Goal: Transaction & Acquisition: Download file/media

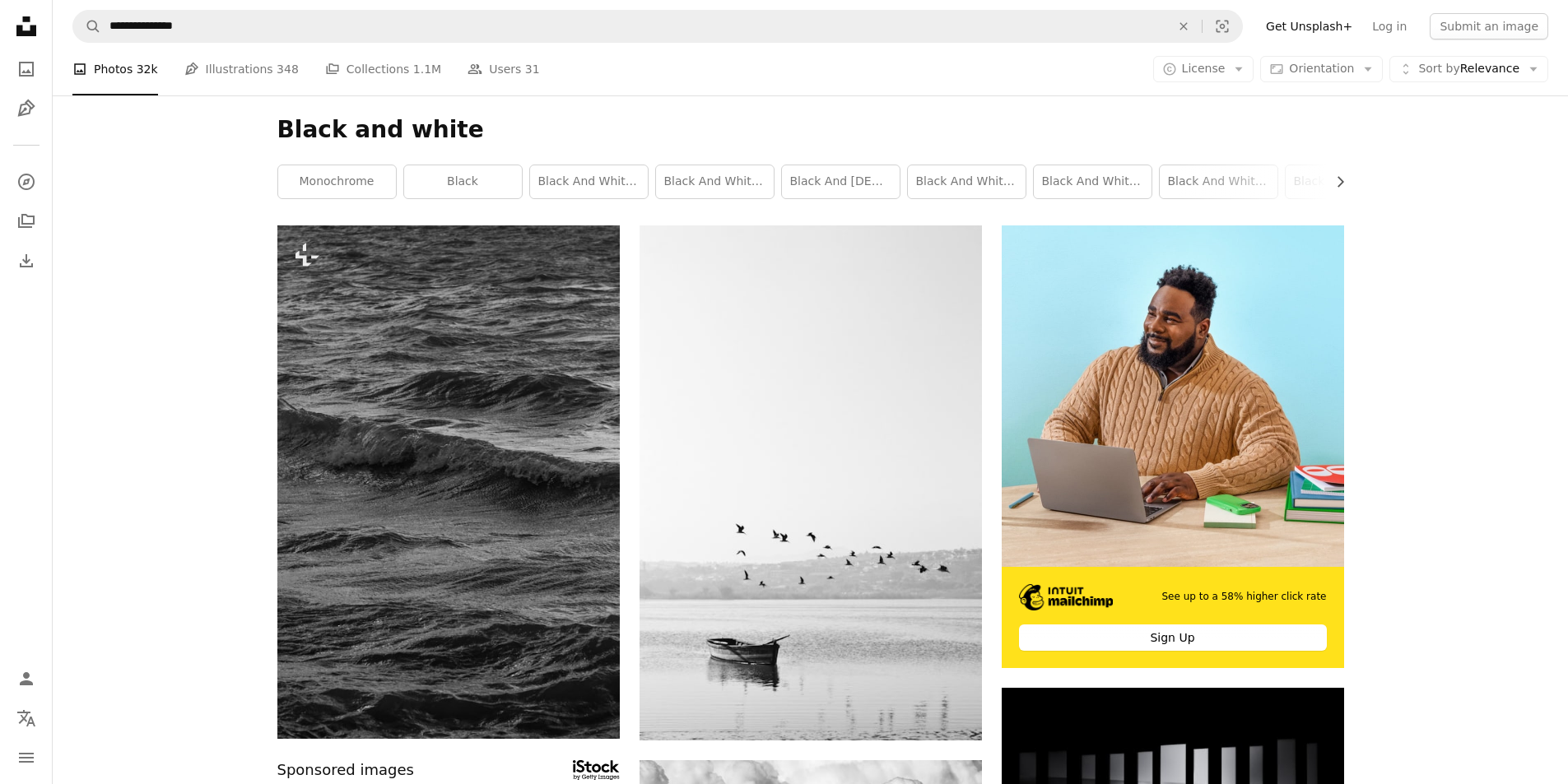
scroll to position [1645, 0]
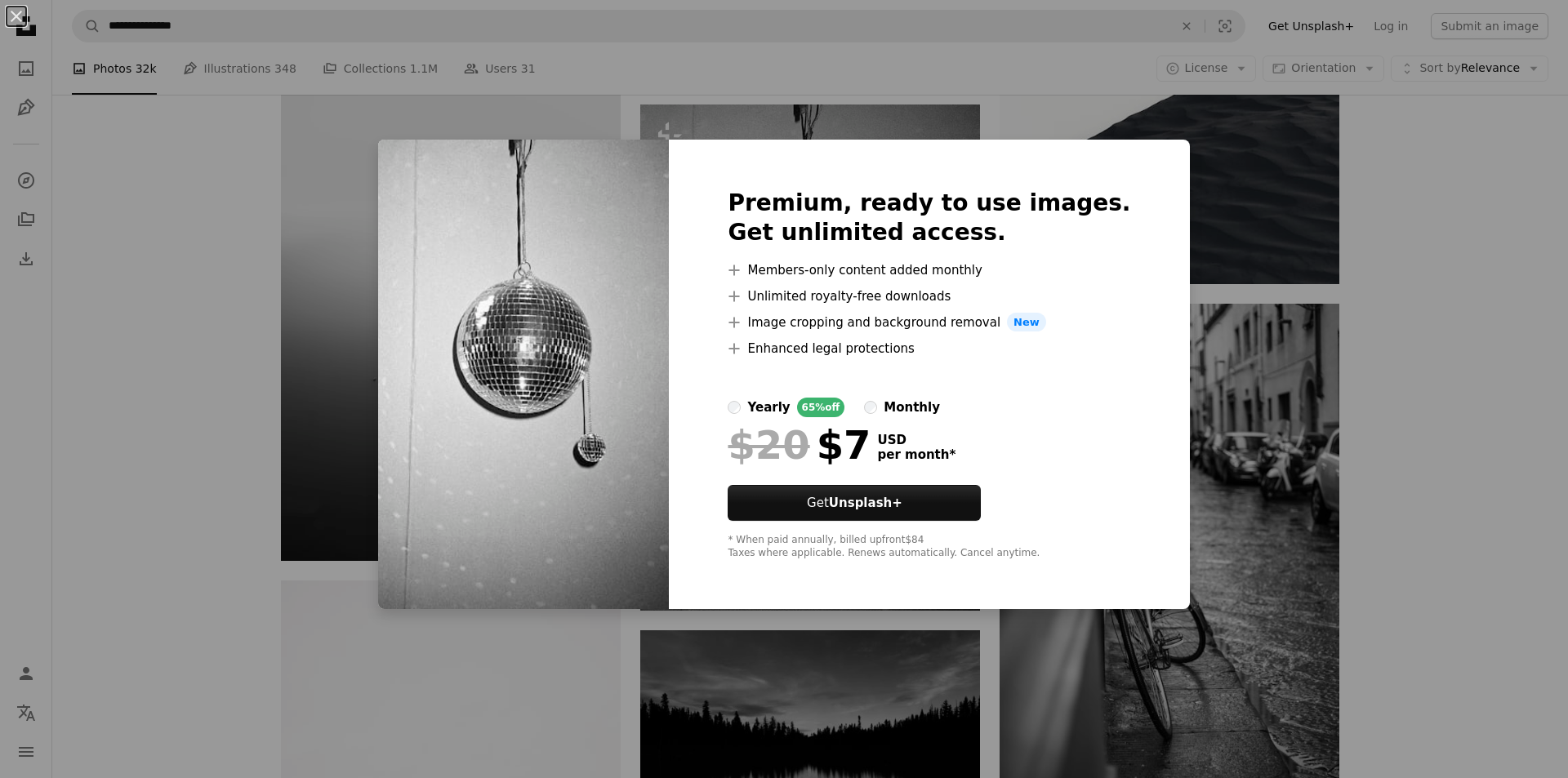
click at [1426, 576] on div "An X shape Premium, ready to use images. Get unlimited access. A plus sign Memb…" at bounding box center [784, 389] width 1568 height 778
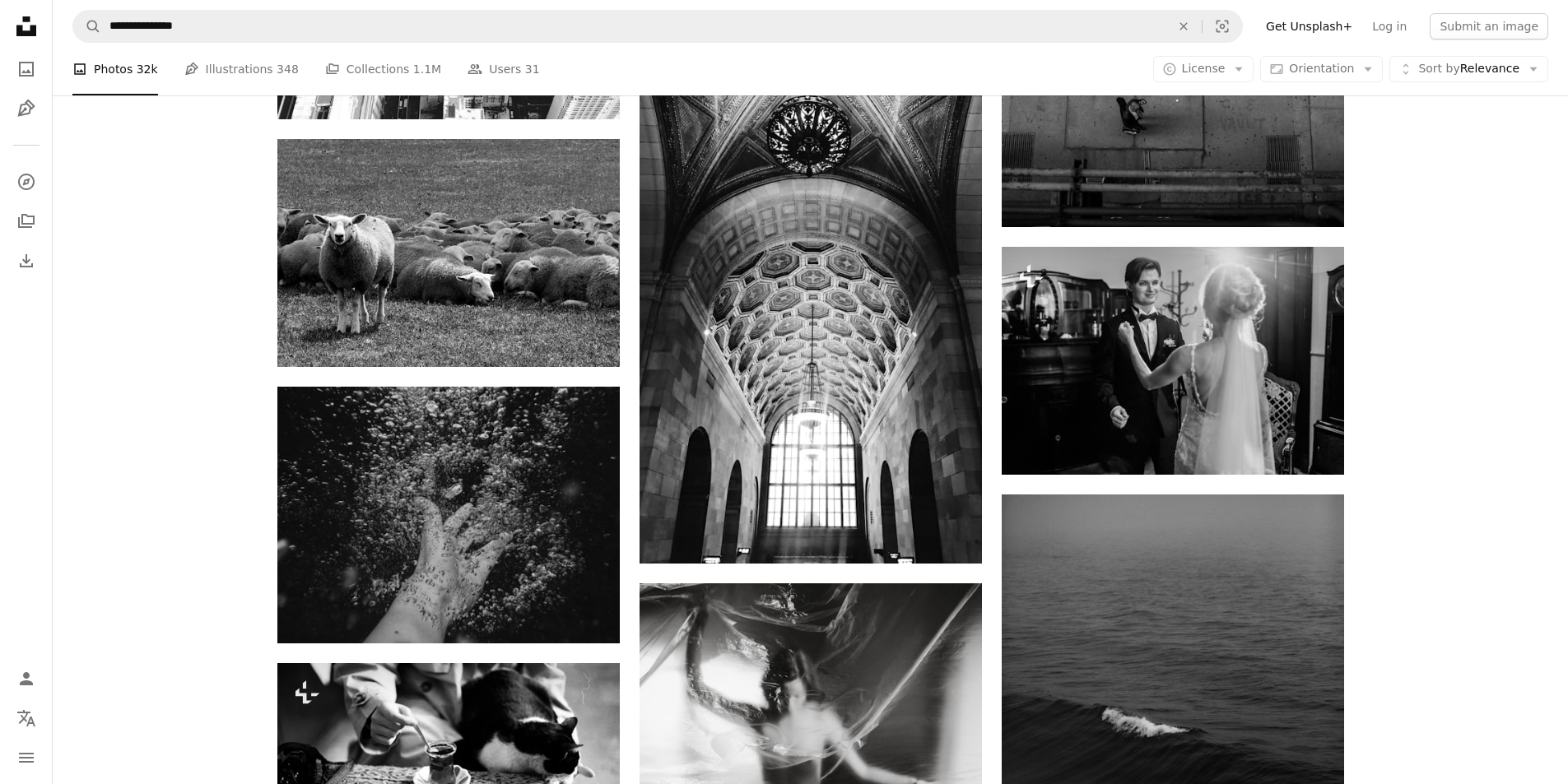
scroll to position [27470, 0]
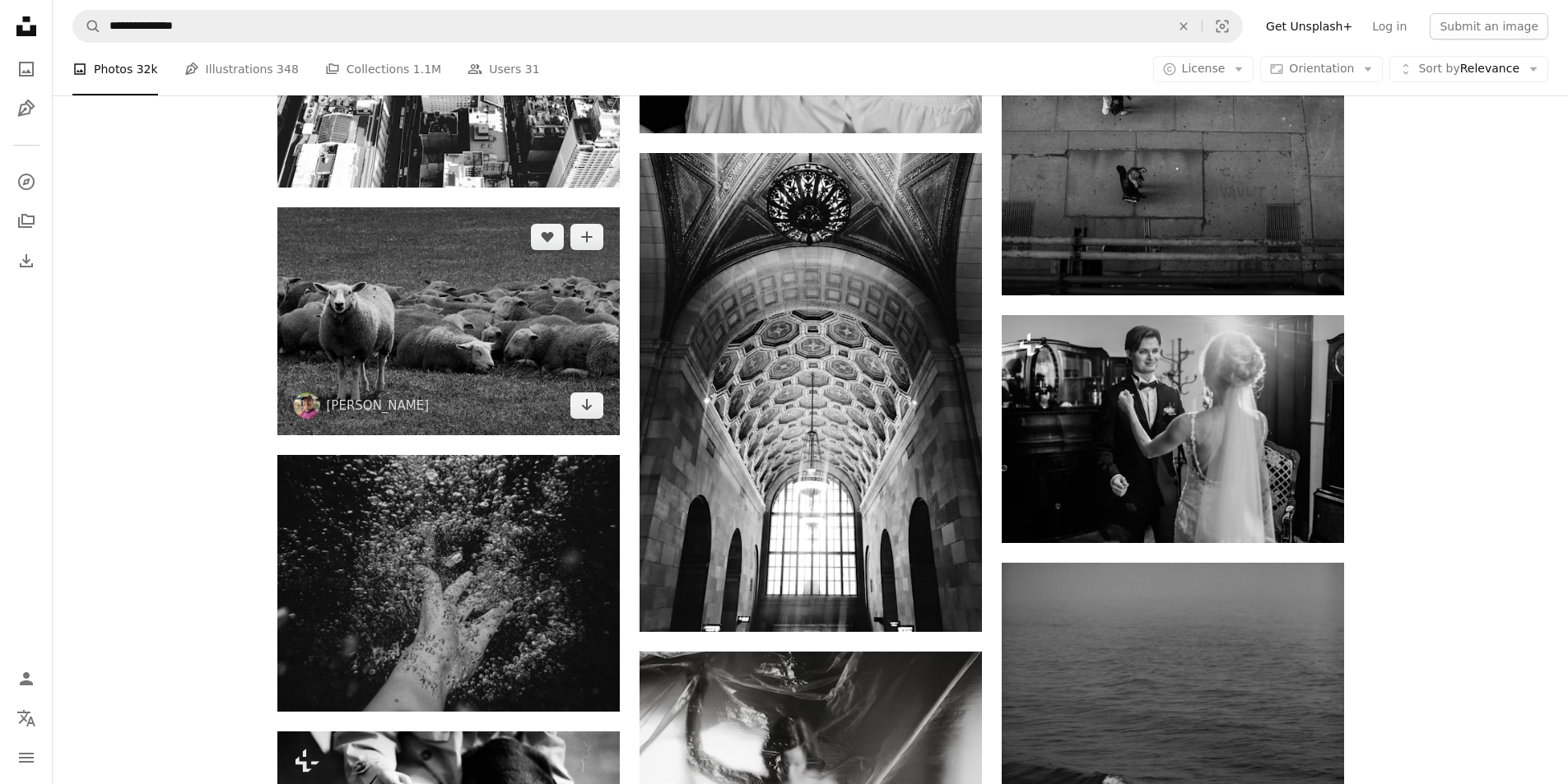
click at [519, 334] on img at bounding box center [449, 321] width 343 height 228
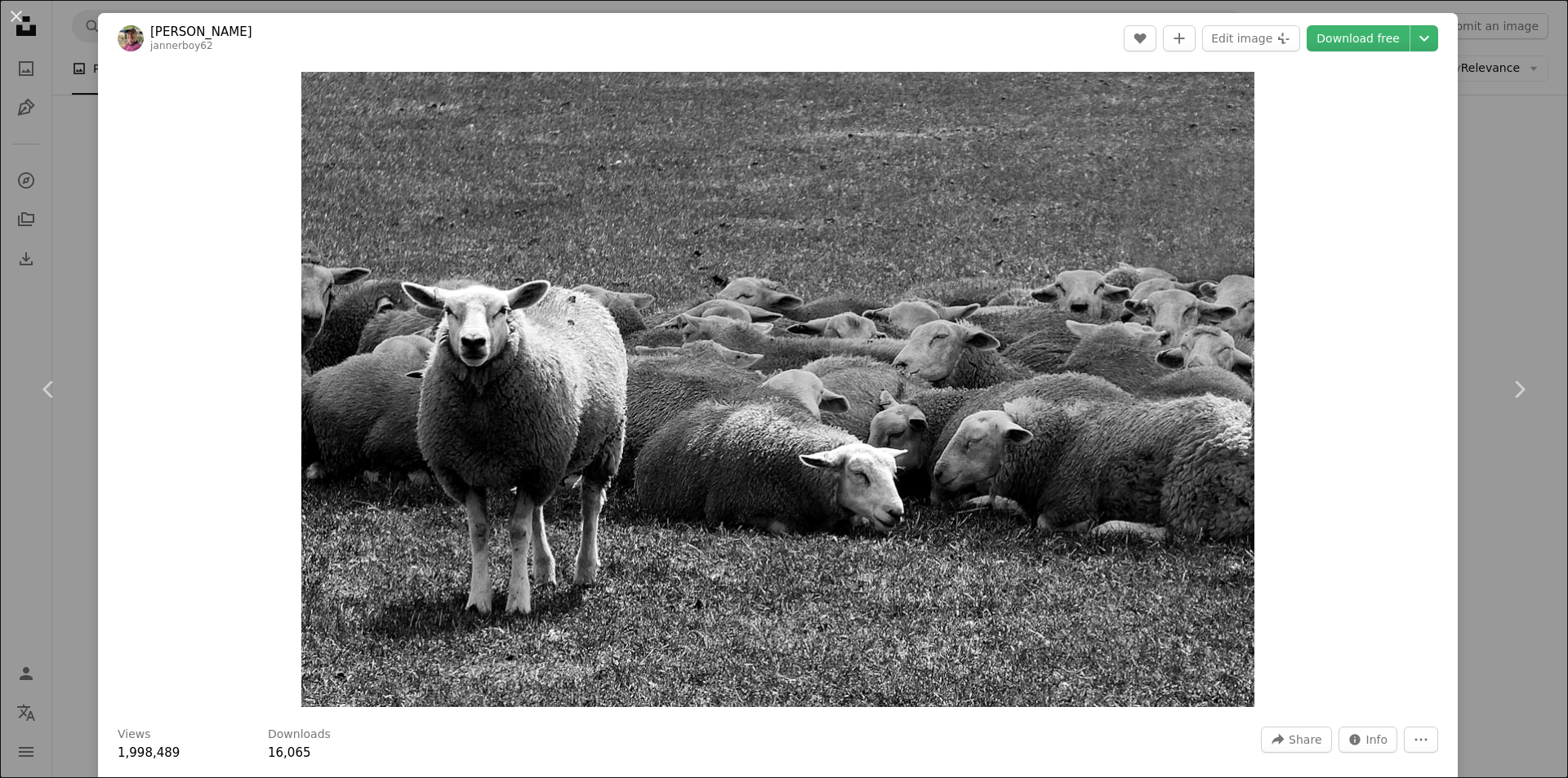
click at [1486, 556] on div "An X shape Chevron left Chevron right [PERSON_NAME] jannerboy62 A heart A plus …" at bounding box center [784, 389] width 1568 height 778
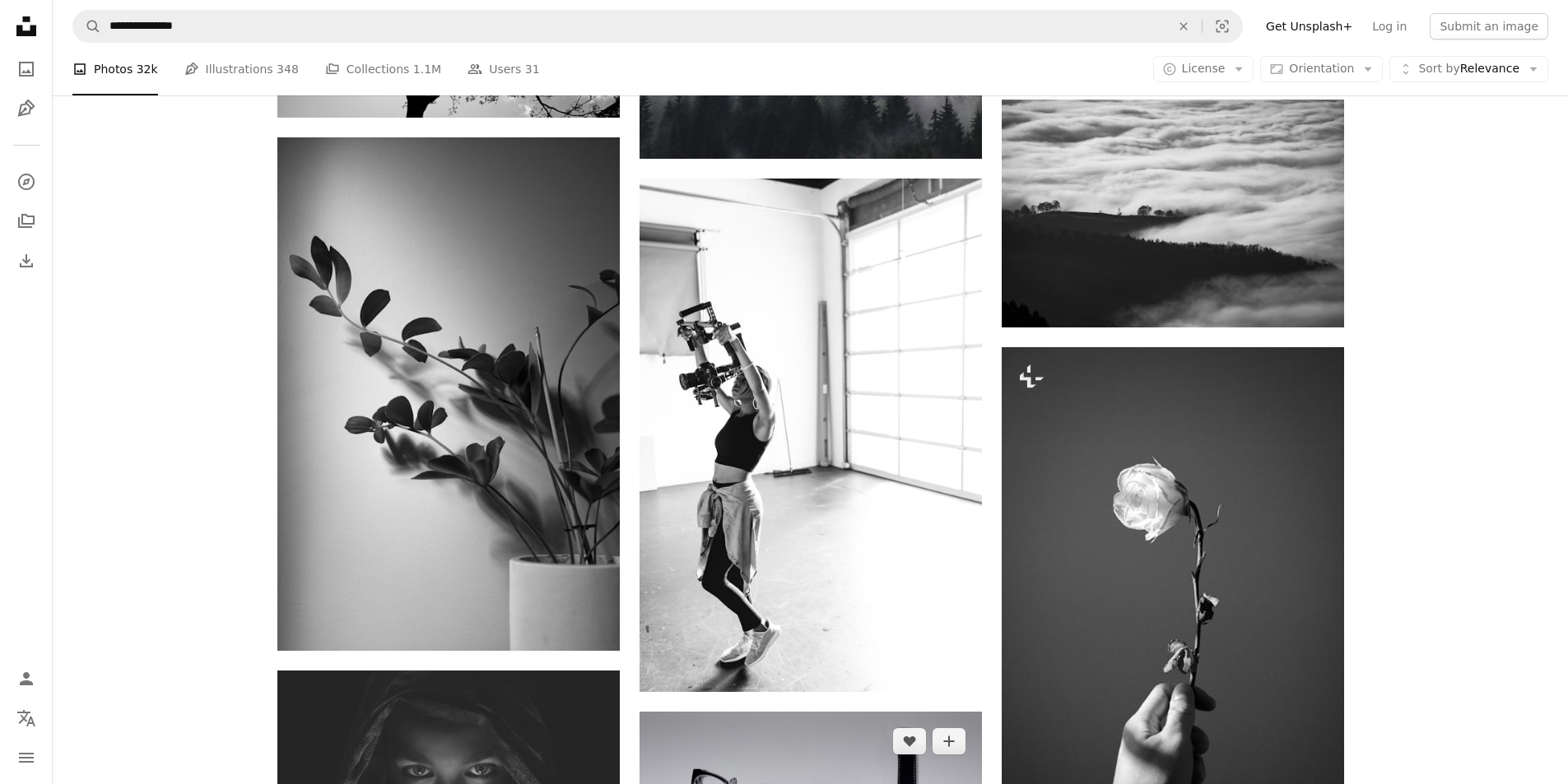
scroll to position [31171, 0]
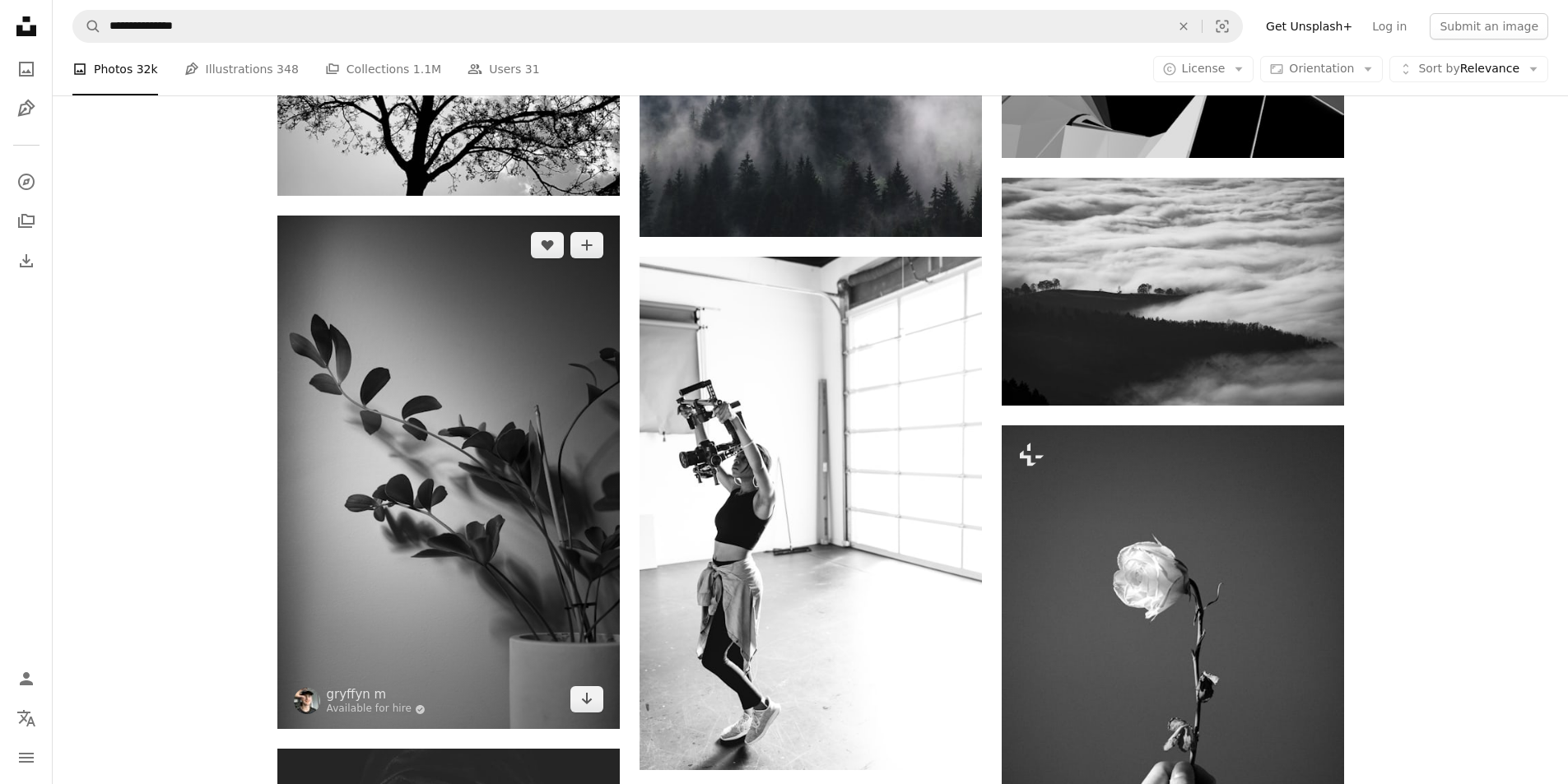
click at [564, 587] on img at bounding box center [449, 471] width 343 height 513
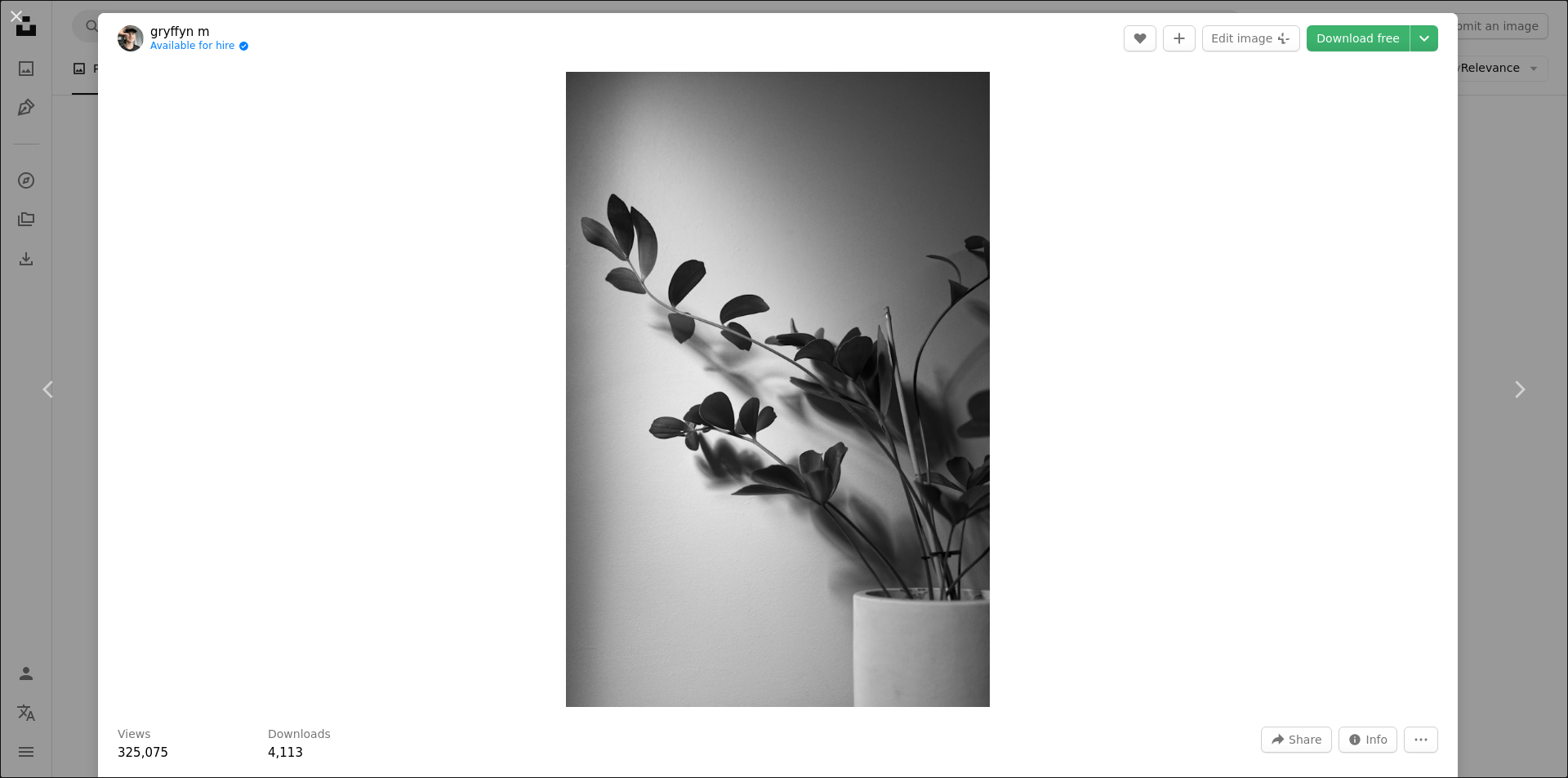
click at [1536, 661] on div "An X shape Chevron left Chevron right gryffyn m Available for hire A checkmark …" at bounding box center [784, 389] width 1568 height 778
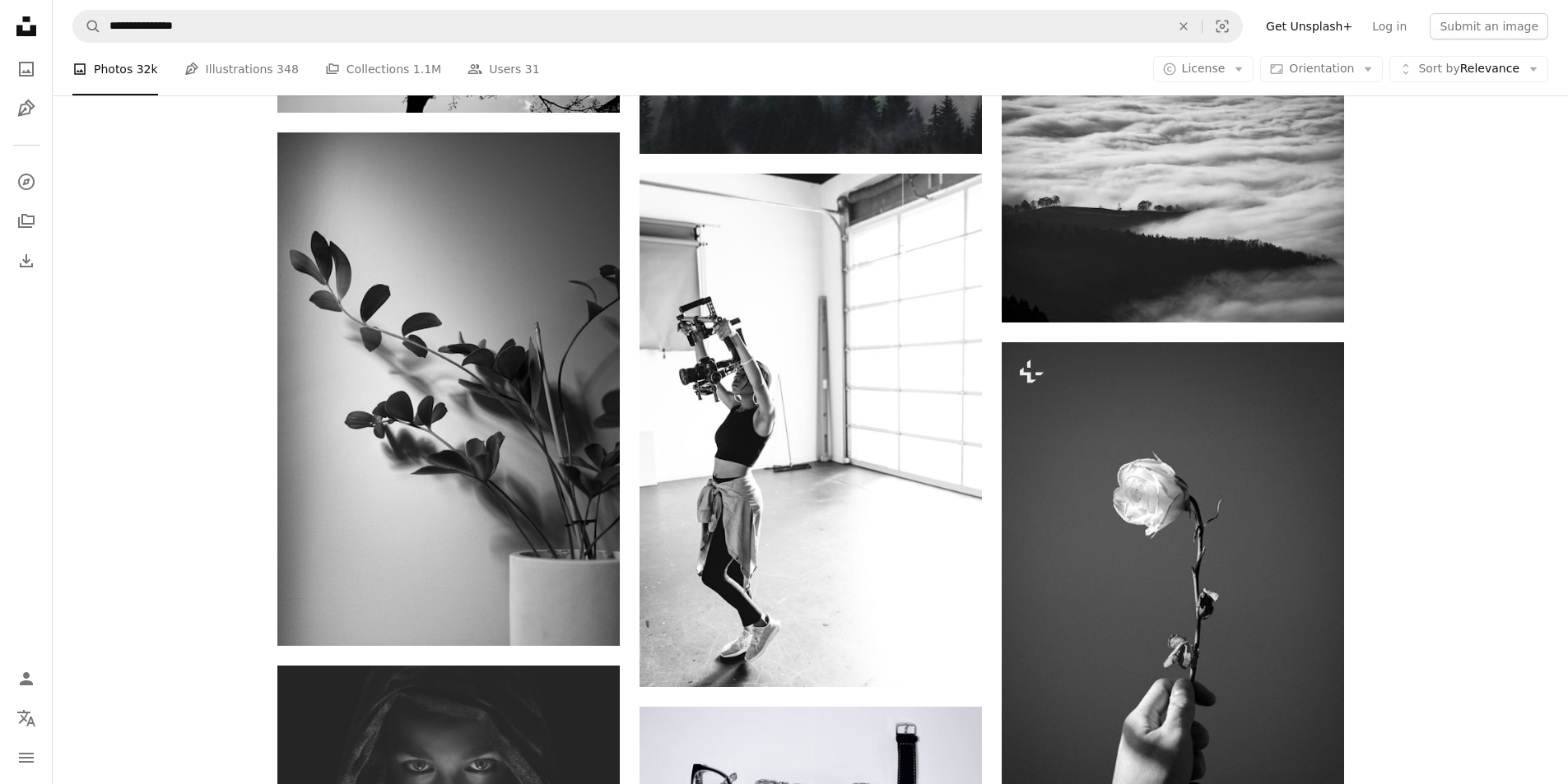
scroll to position [31253, 0]
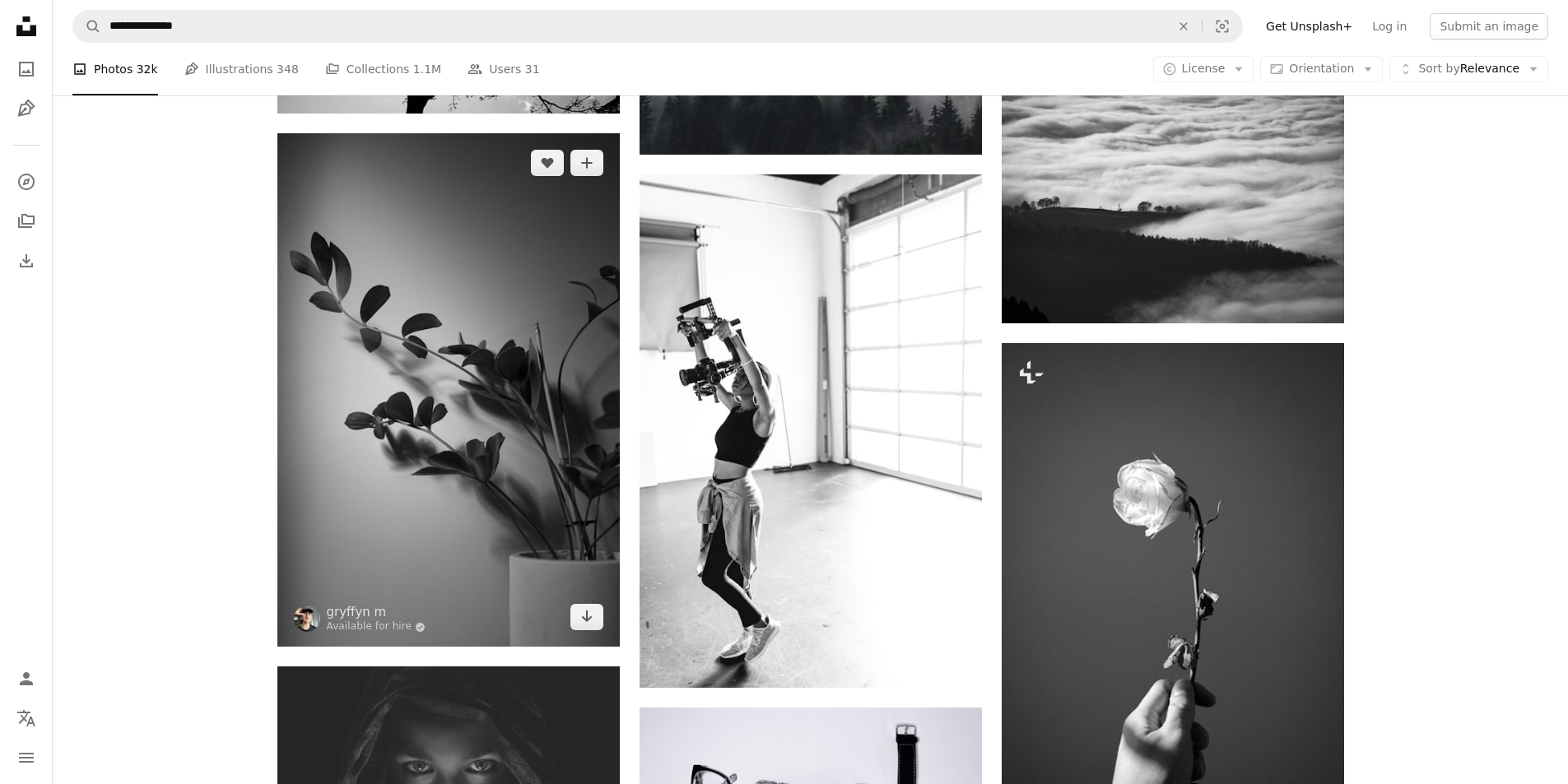
click at [552, 548] on img at bounding box center [449, 389] width 343 height 513
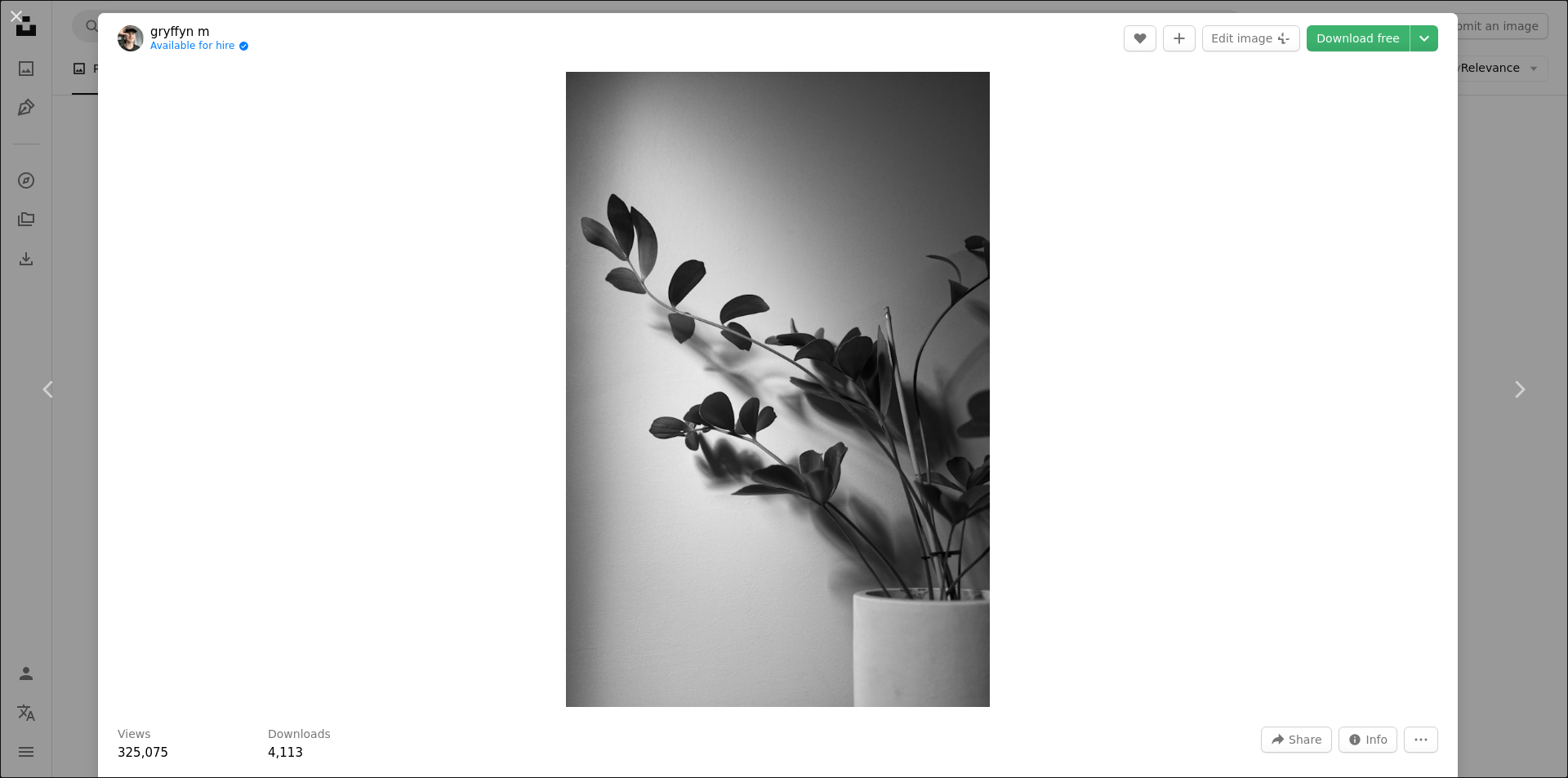
click at [1495, 261] on div "An X shape Chevron left Chevron right gryffyn m Available for hire A checkmark …" at bounding box center [784, 389] width 1568 height 778
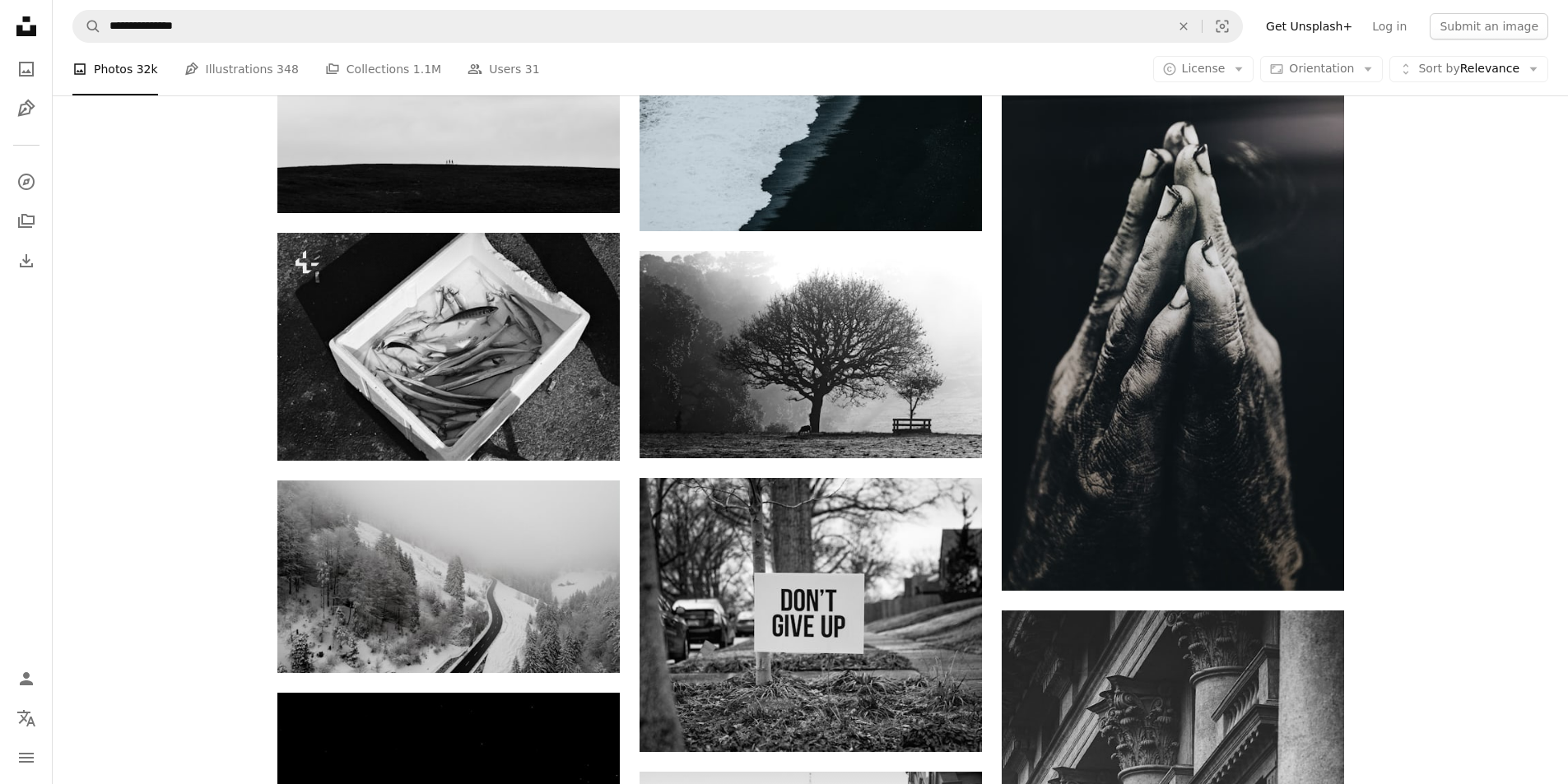
scroll to position [56173, 0]
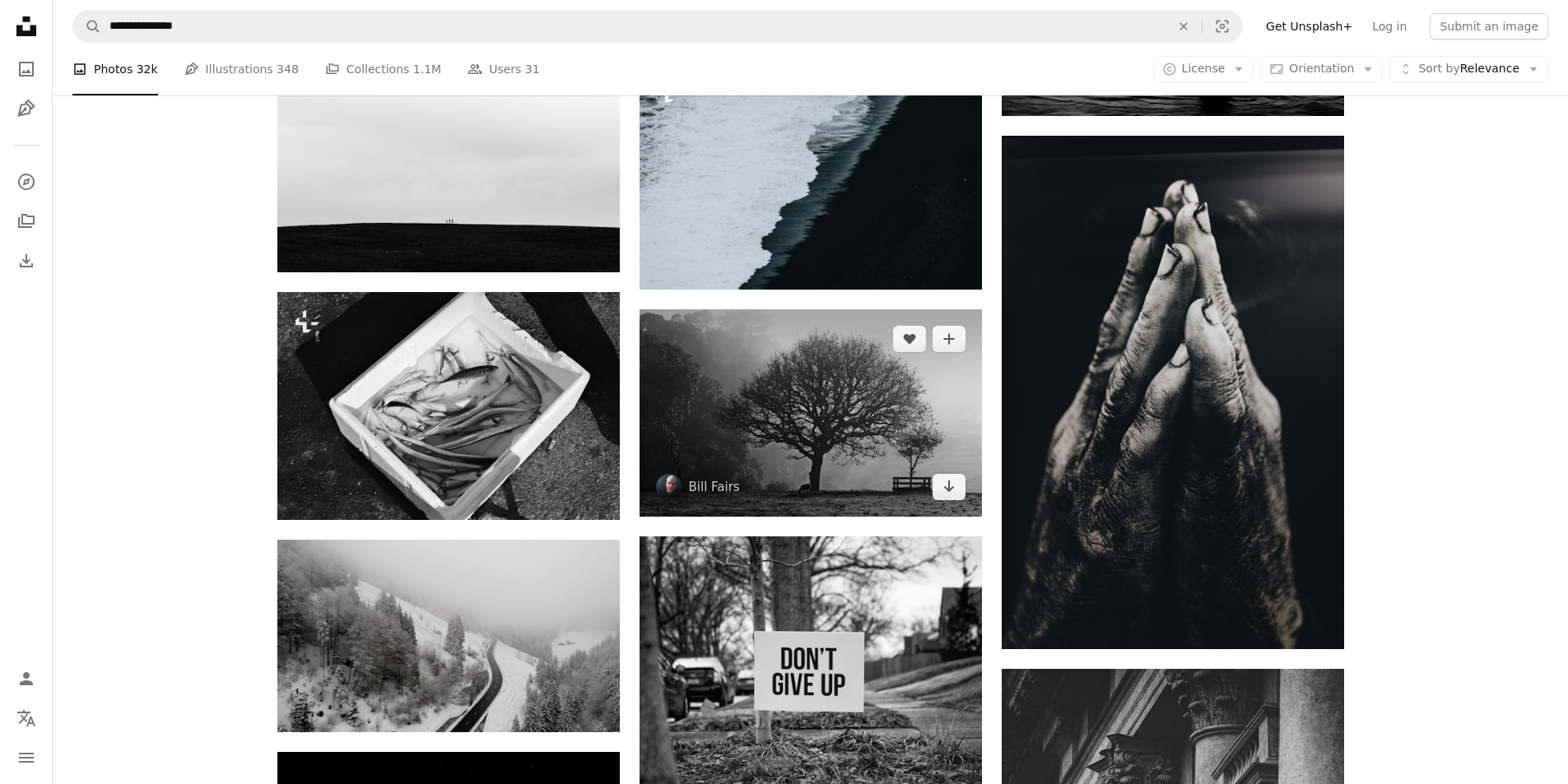
click at [775, 456] on img at bounding box center [811, 412] width 343 height 207
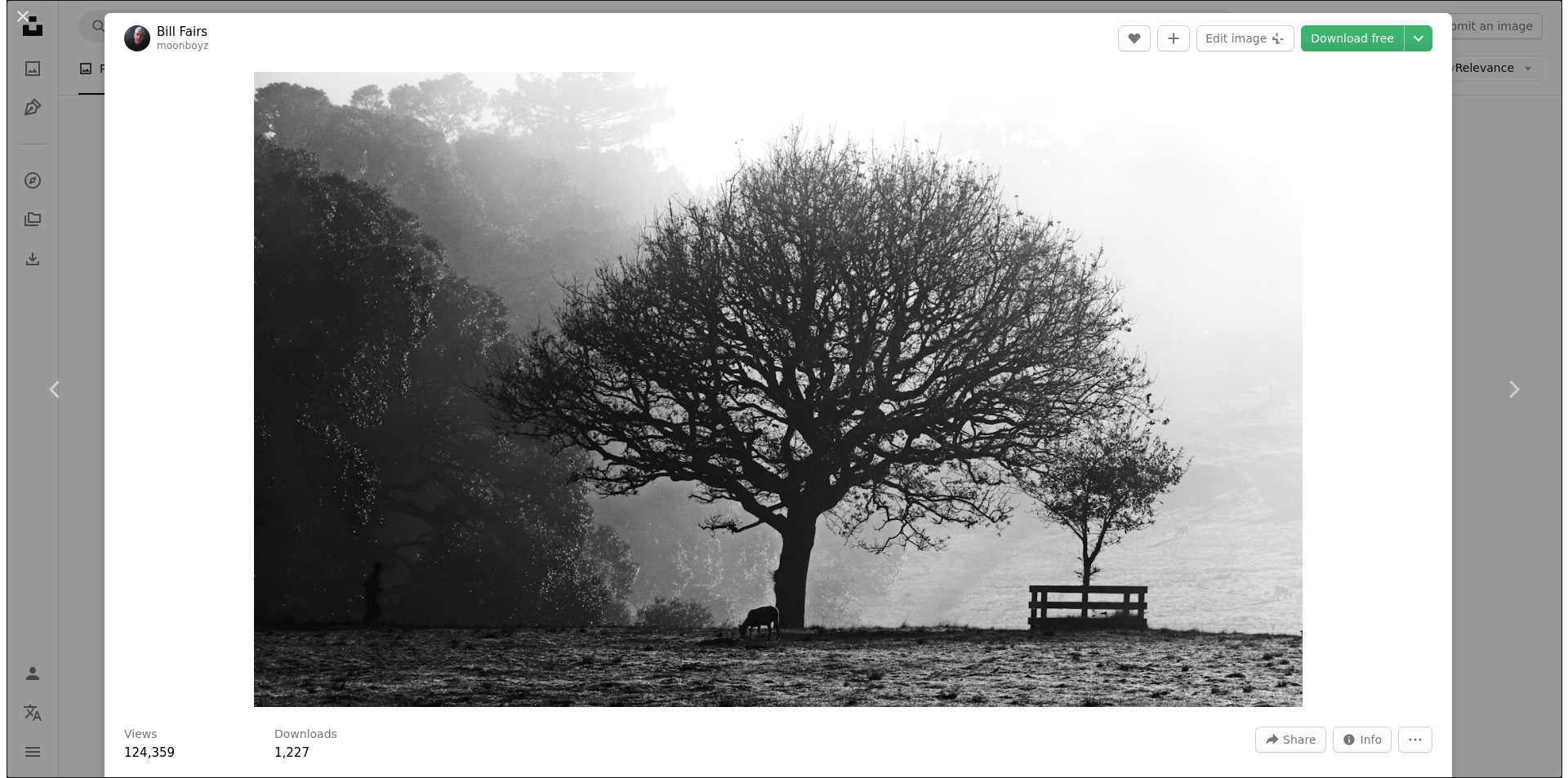
scroll to position [55826, 0]
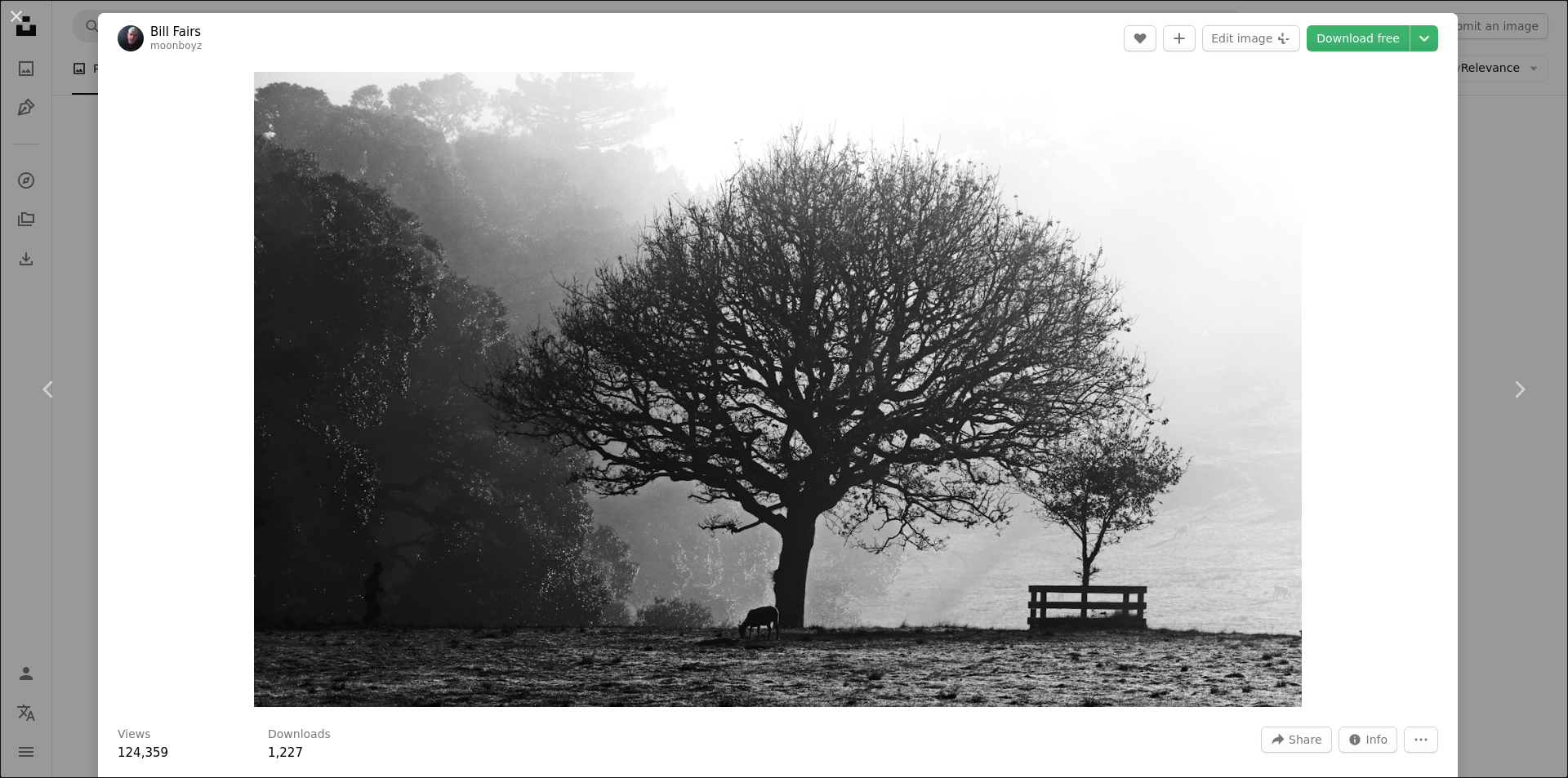
click at [1511, 127] on div "An X shape Chevron left Chevron right Bill Fairs moonboyz A heart A plus sign E…" at bounding box center [784, 389] width 1568 height 778
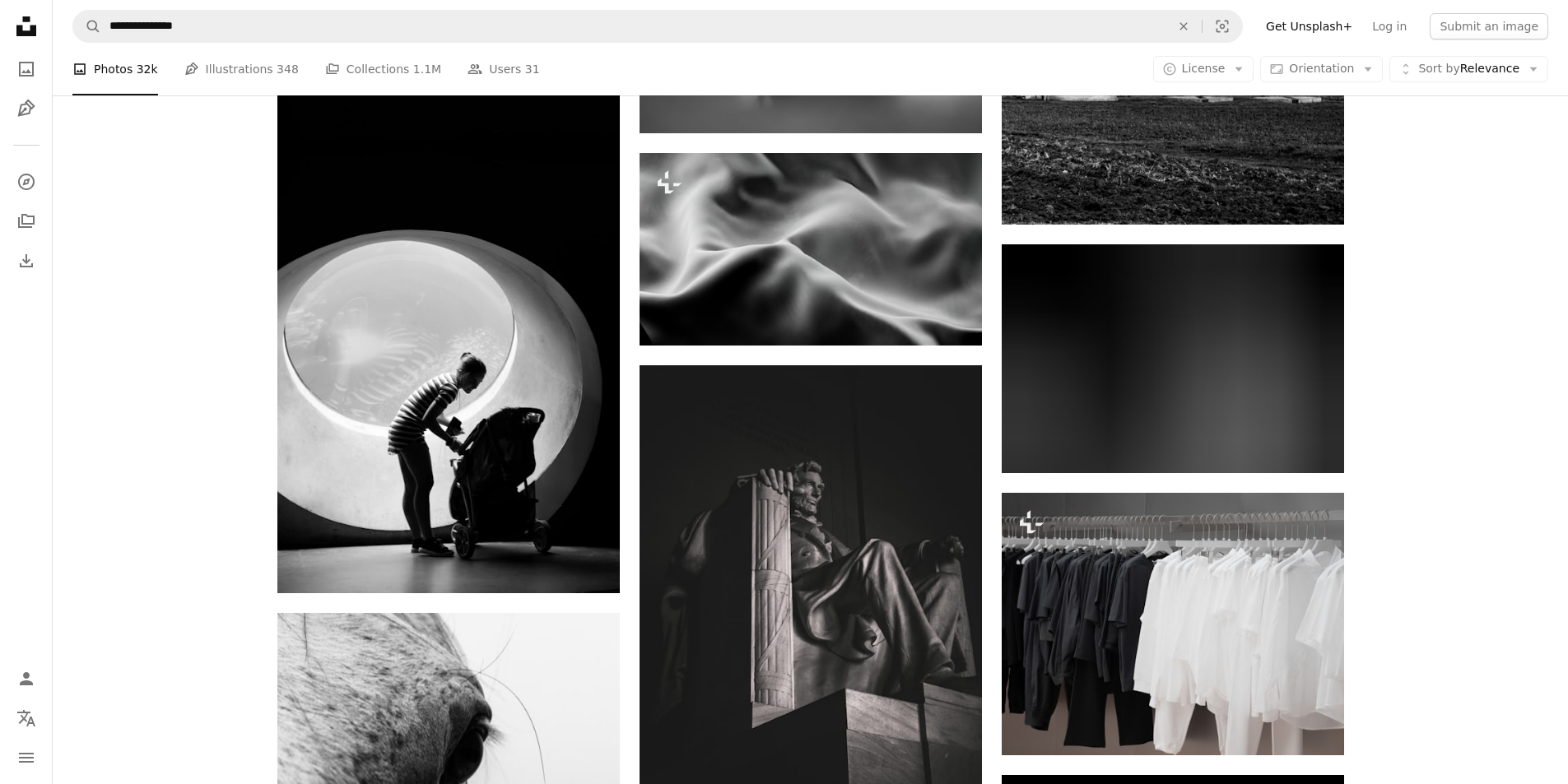
scroll to position [67442, 0]
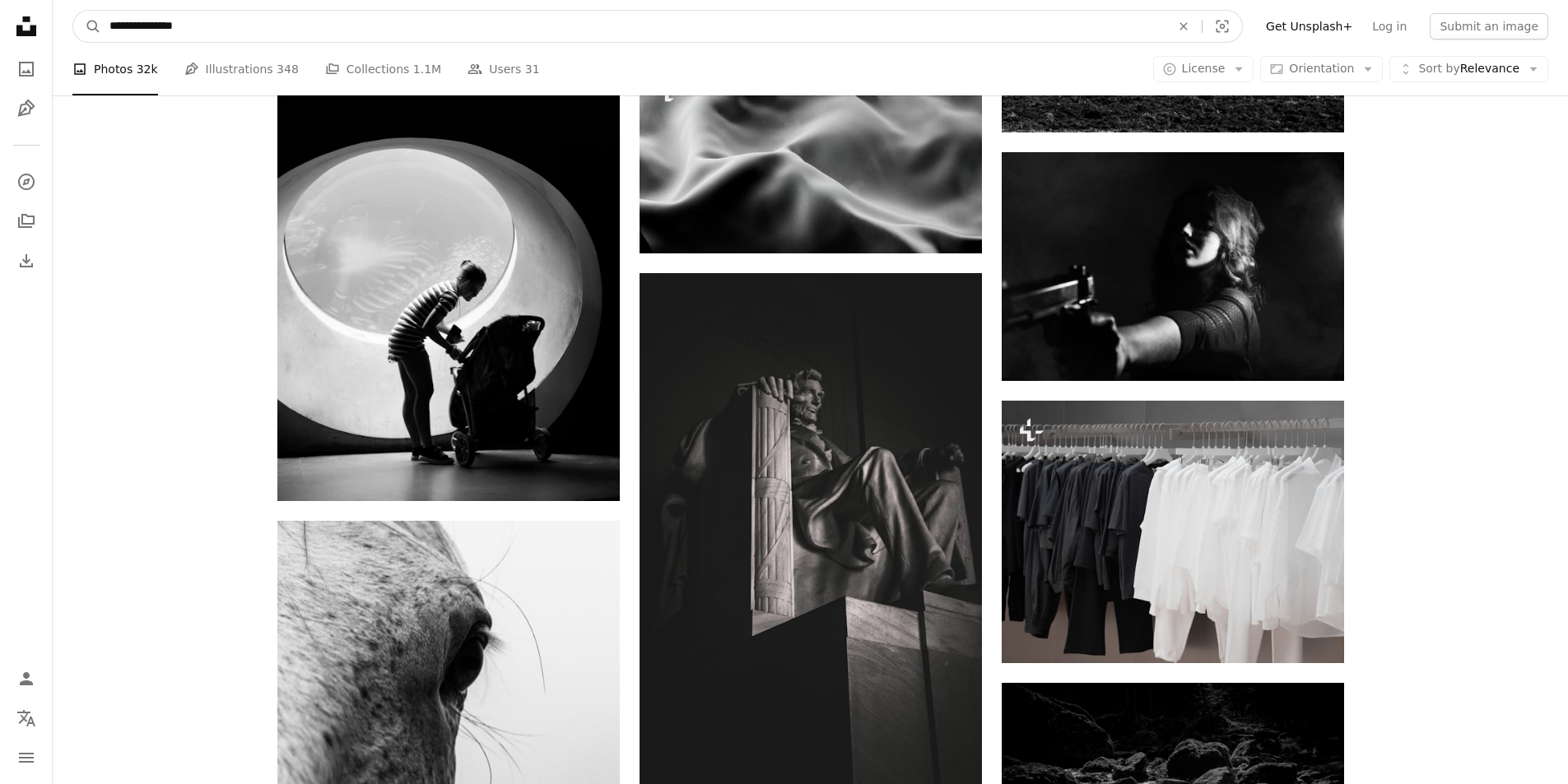
click at [465, 30] on input "**********" at bounding box center [633, 26] width 1064 height 31
type input "**********"
click button "A magnifying glass" at bounding box center [87, 26] width 28 height 31
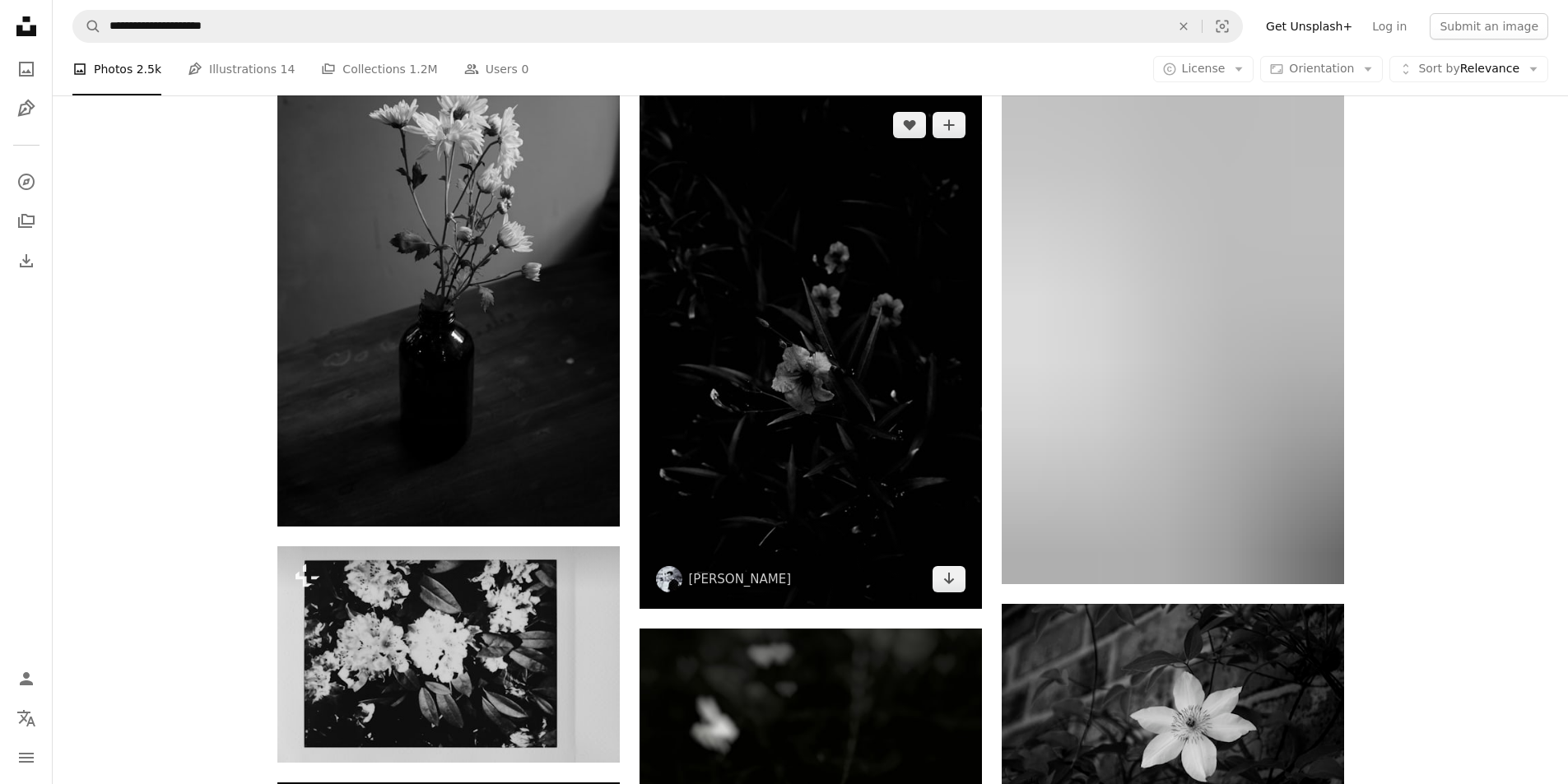
scroll to position [22618, 0]
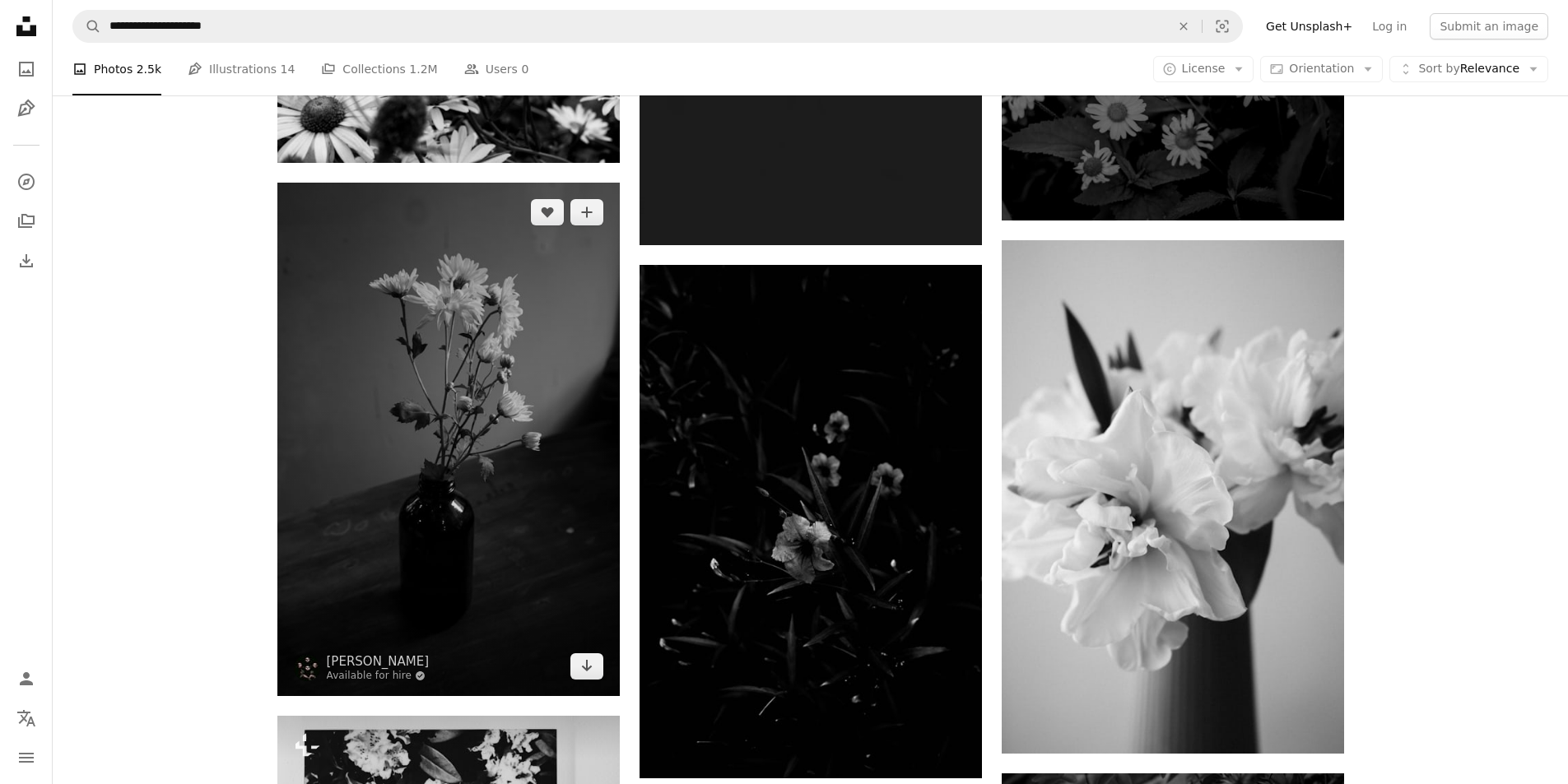
click at [490, 415] on img at bounding box center [449, 439] width 343 height 513
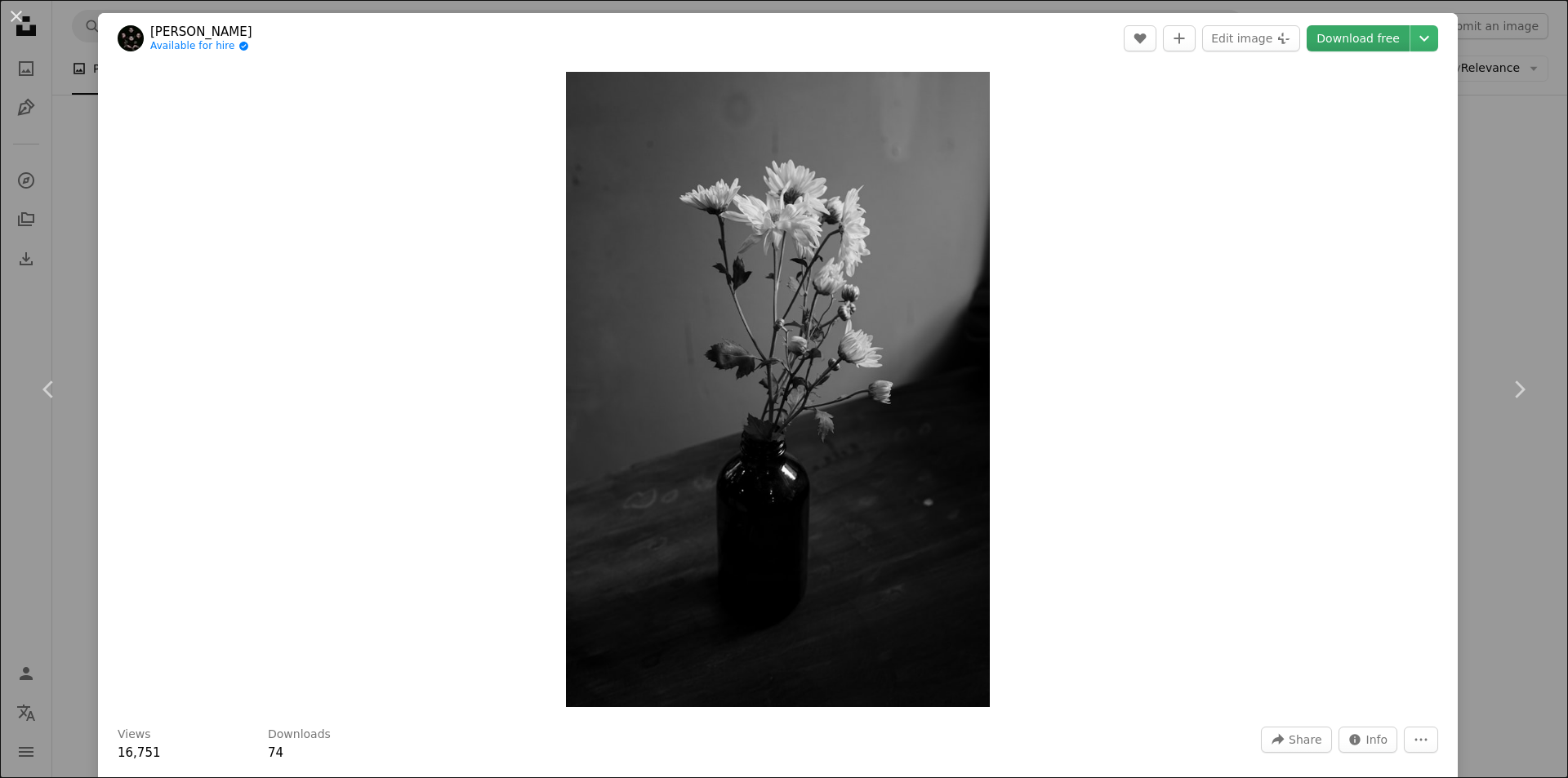
click at [1383, 46] on link "Download free" at bounding box center [1357, 39] width 103 height 26
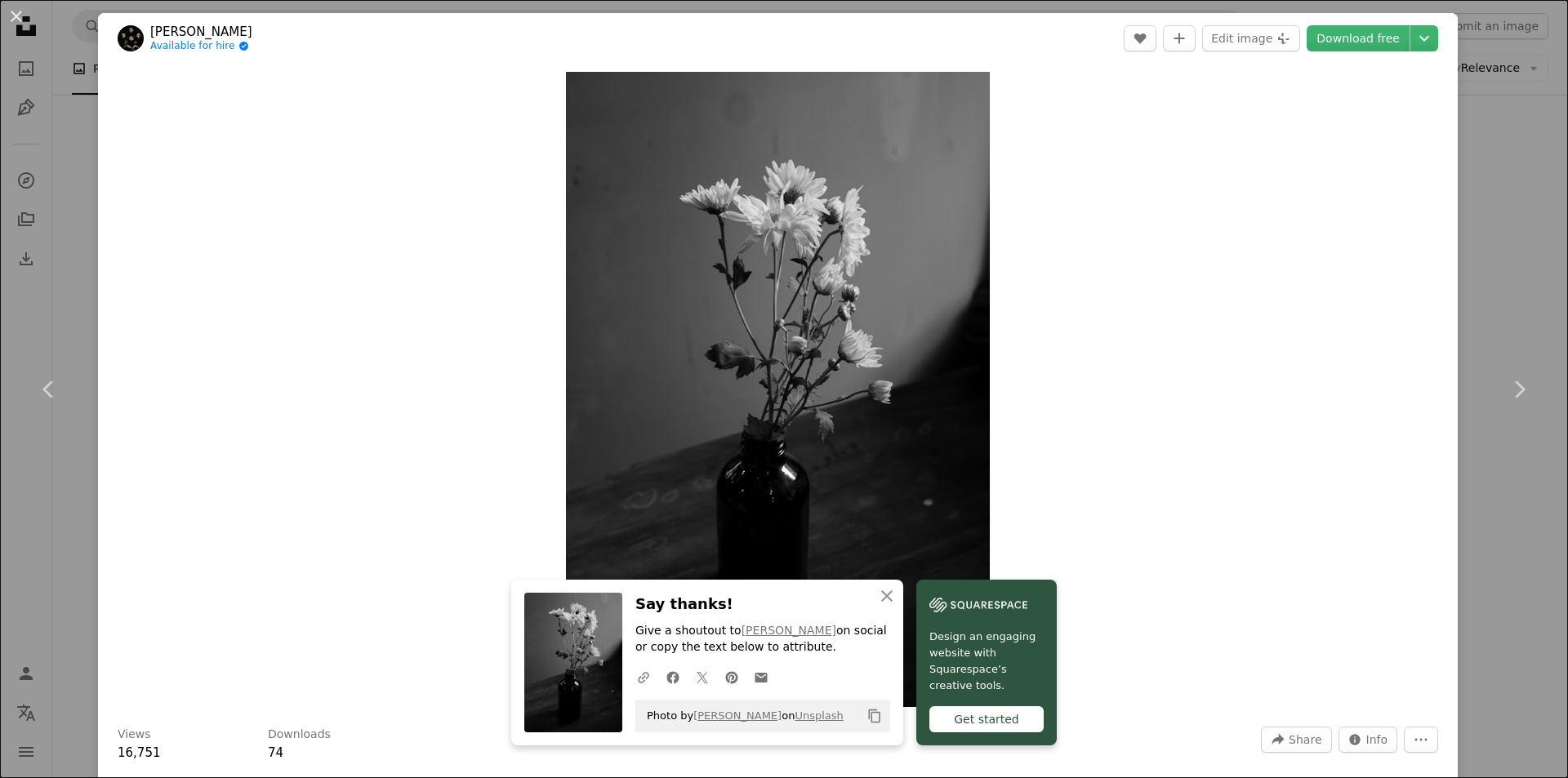
click at [1231, 437] on div "Zoom in" at bounding box center [777, 389] width 1359 height 651
click at [1506, 398] on icon "Chevron right" at bounding box center [1519, 389] width 26 height 26
click at [1506, 384] on icon "Chevron right" at bounding box center [1519, 389] width 26 height 26
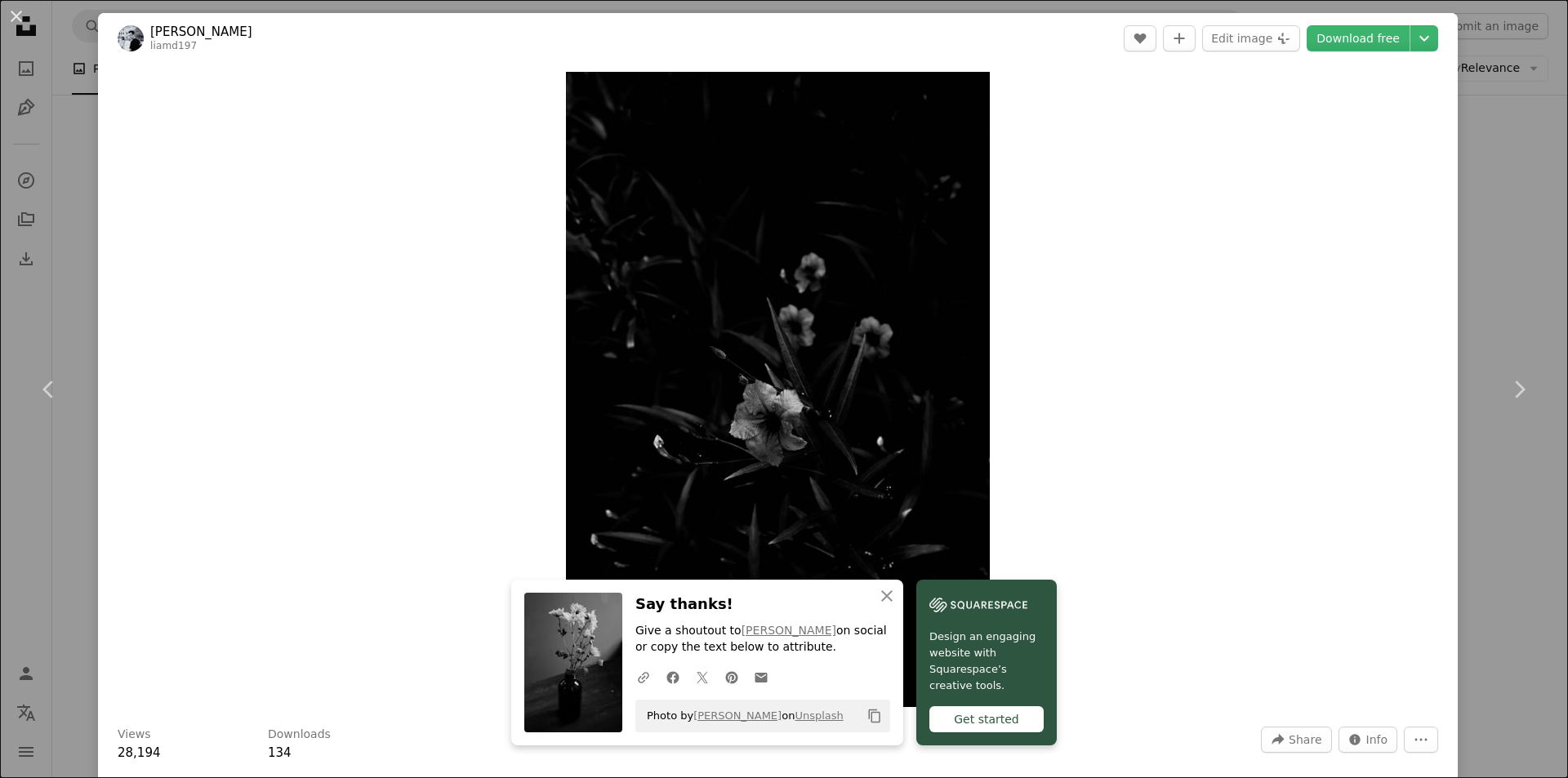
click at [1511, 289] on div "An X shape Chevron left Chevron right [PERSON_NAME] liamd197 A heart A plus sig…" at bounding box center [784, 389] width 1568 height 778
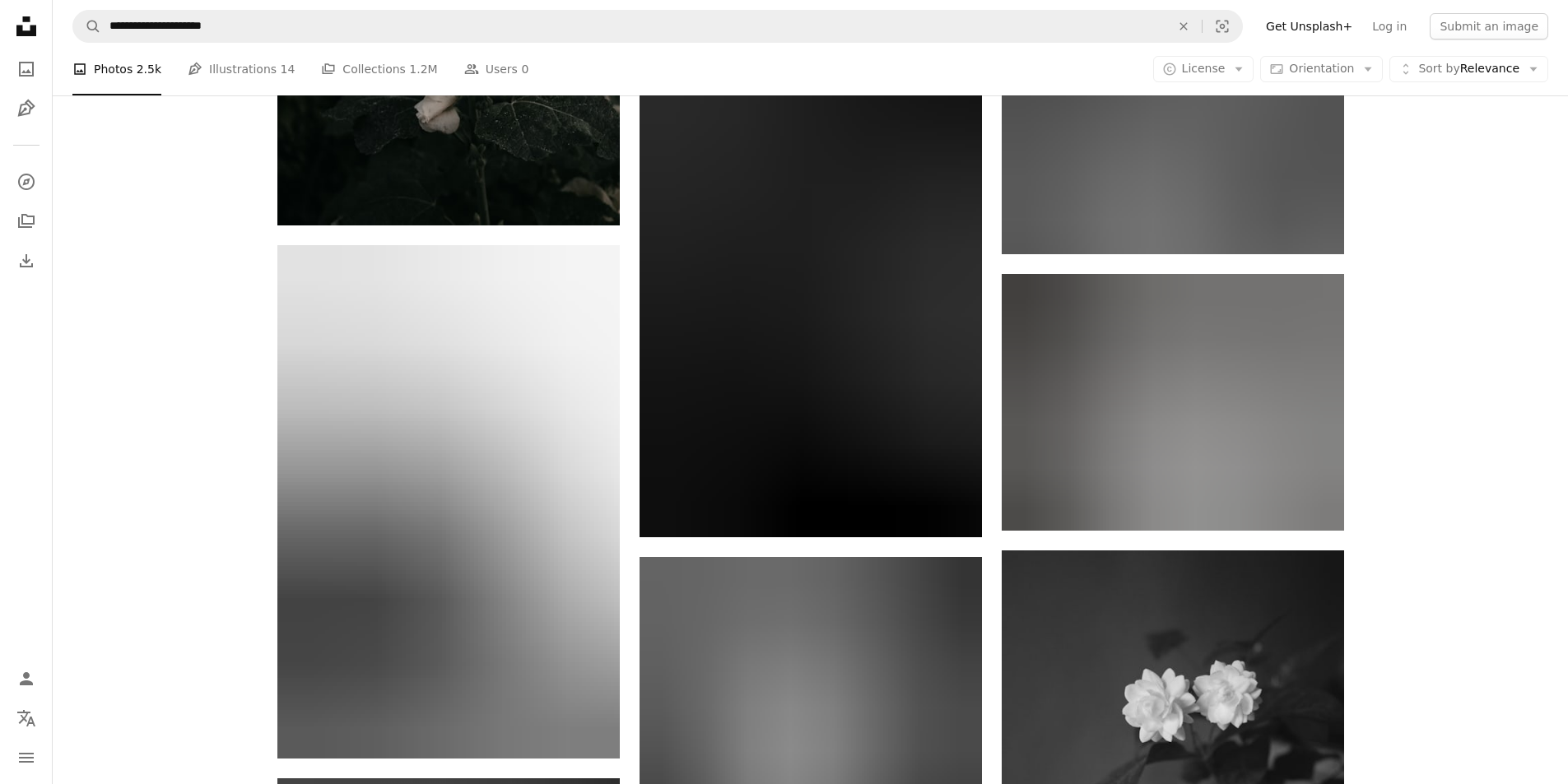
scroll to position [30513, 0]
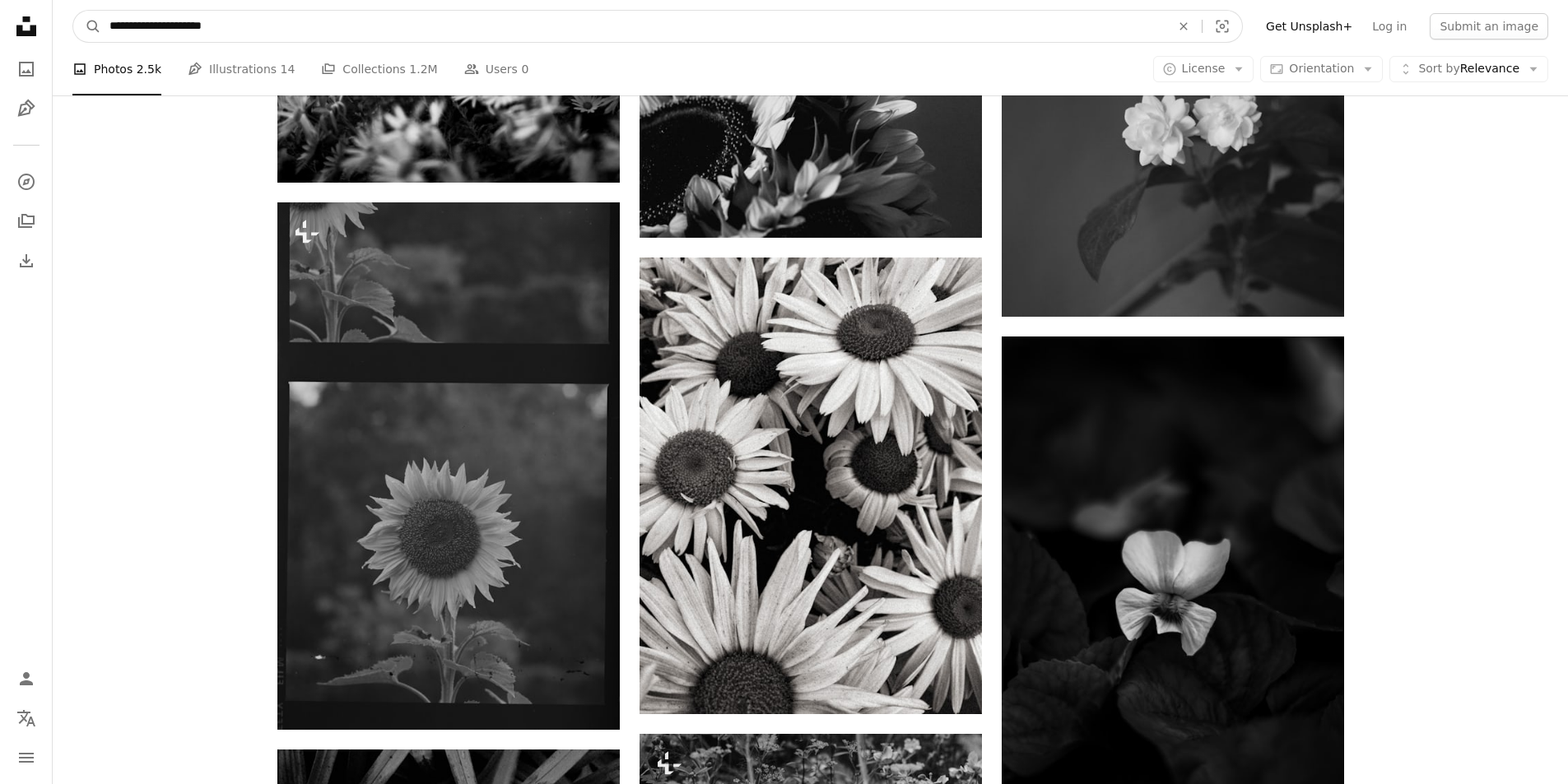
drag, startPoint x: 231, startPoint y: 22, endPoint x: 192, endPoint y: 33, distance: 40.5
click at [192, 33] on input "**********" at bounding box center [633, 26] width 1064 height 31
type input "**********"
click button "A magnifying glass" at bounding box center [87, 26] width 28 height 31
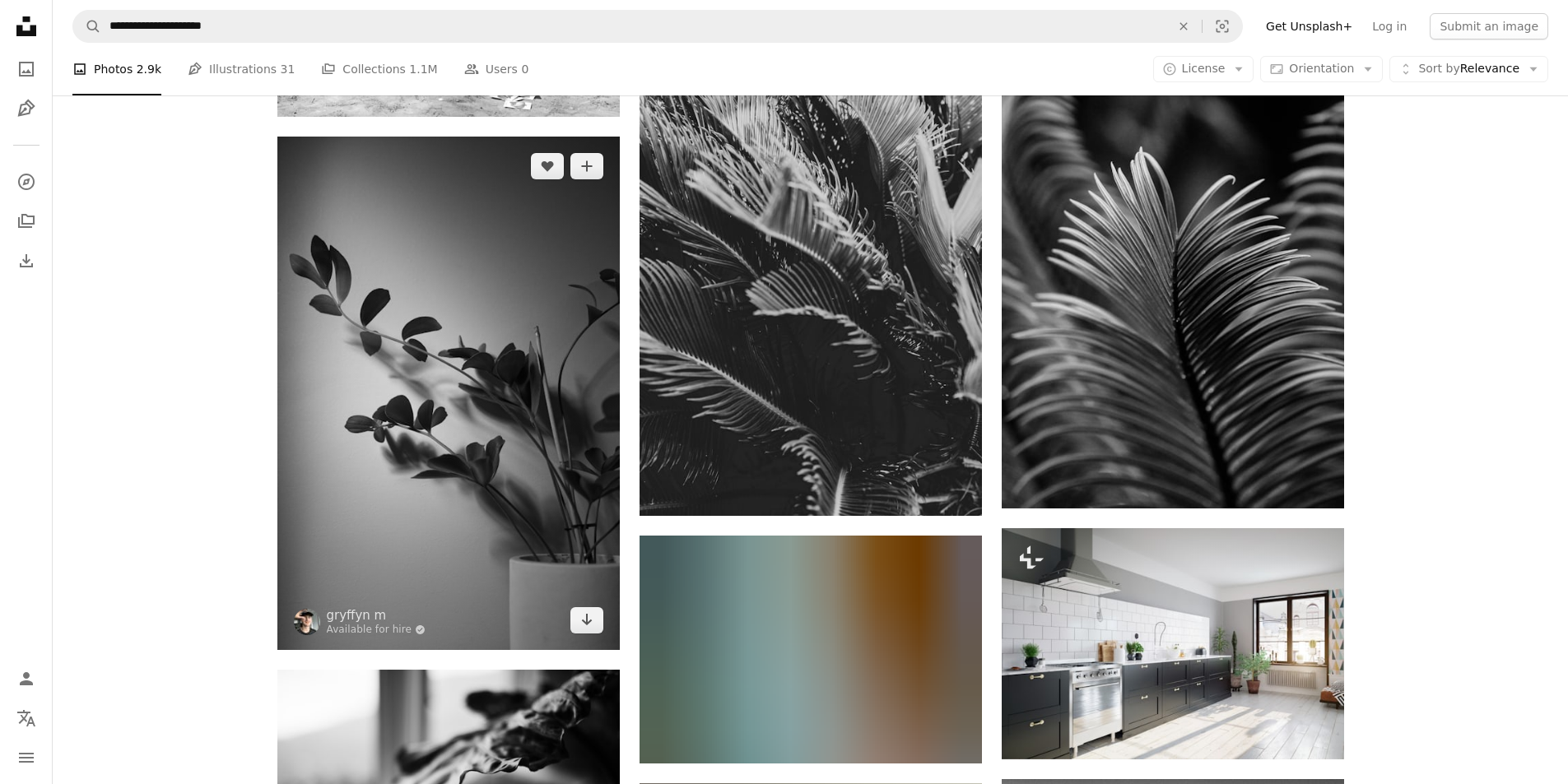
scroll to position [11926, 0]
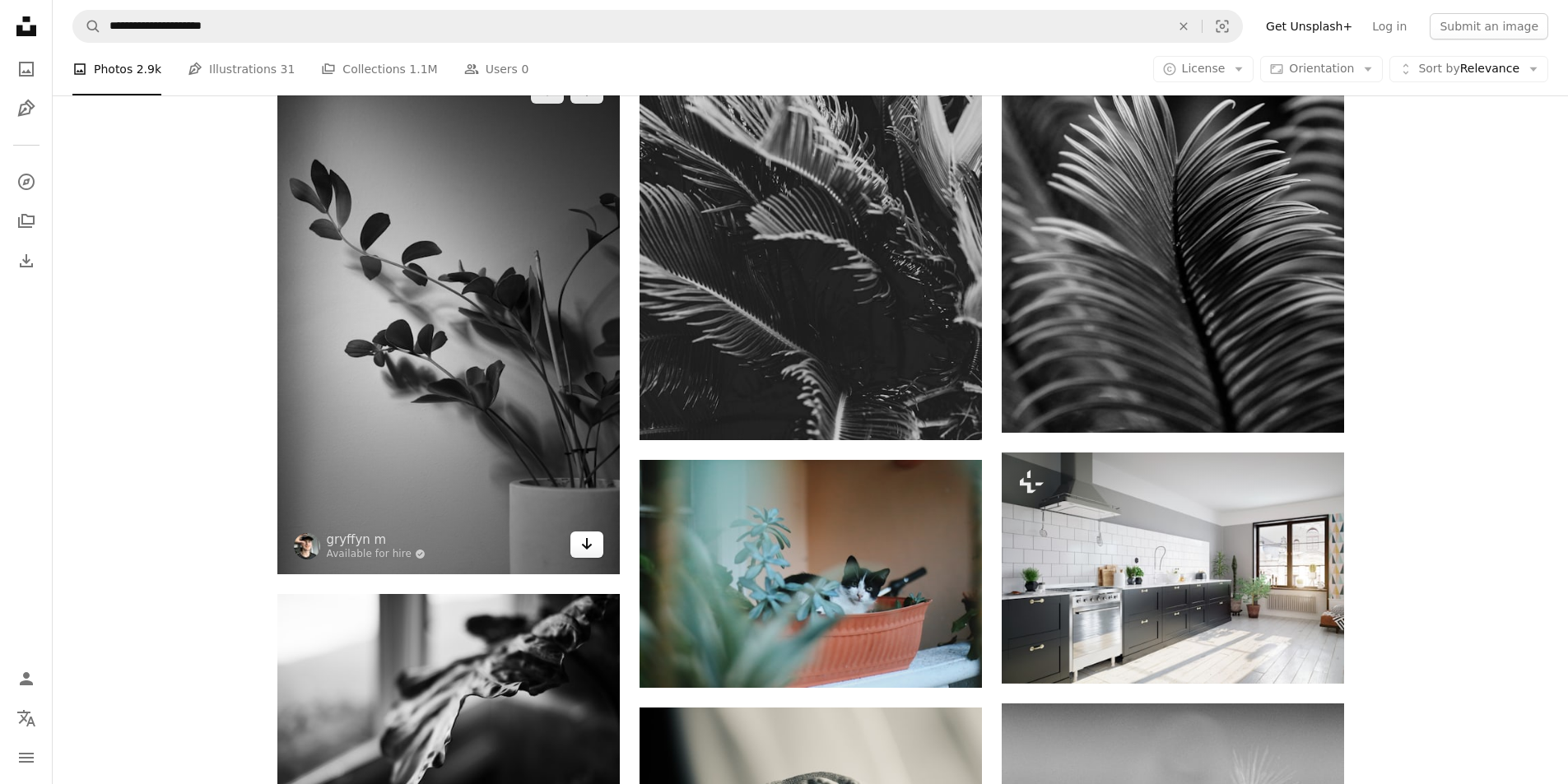
click at [601, 545] on link "Arrow pointing down" at bounding box center [587, 545] width 33 height 26
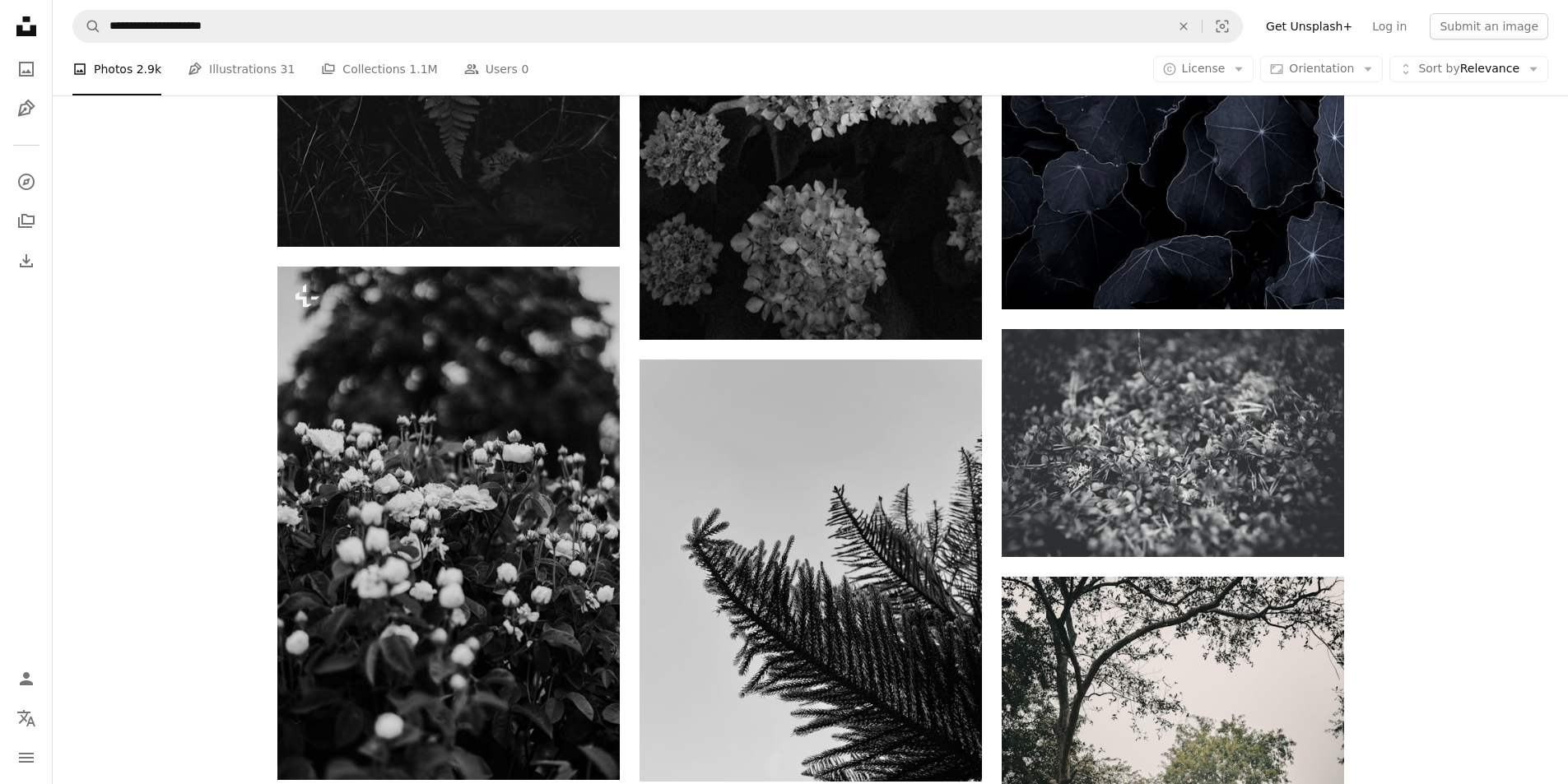
scroll to position [18669, 0]
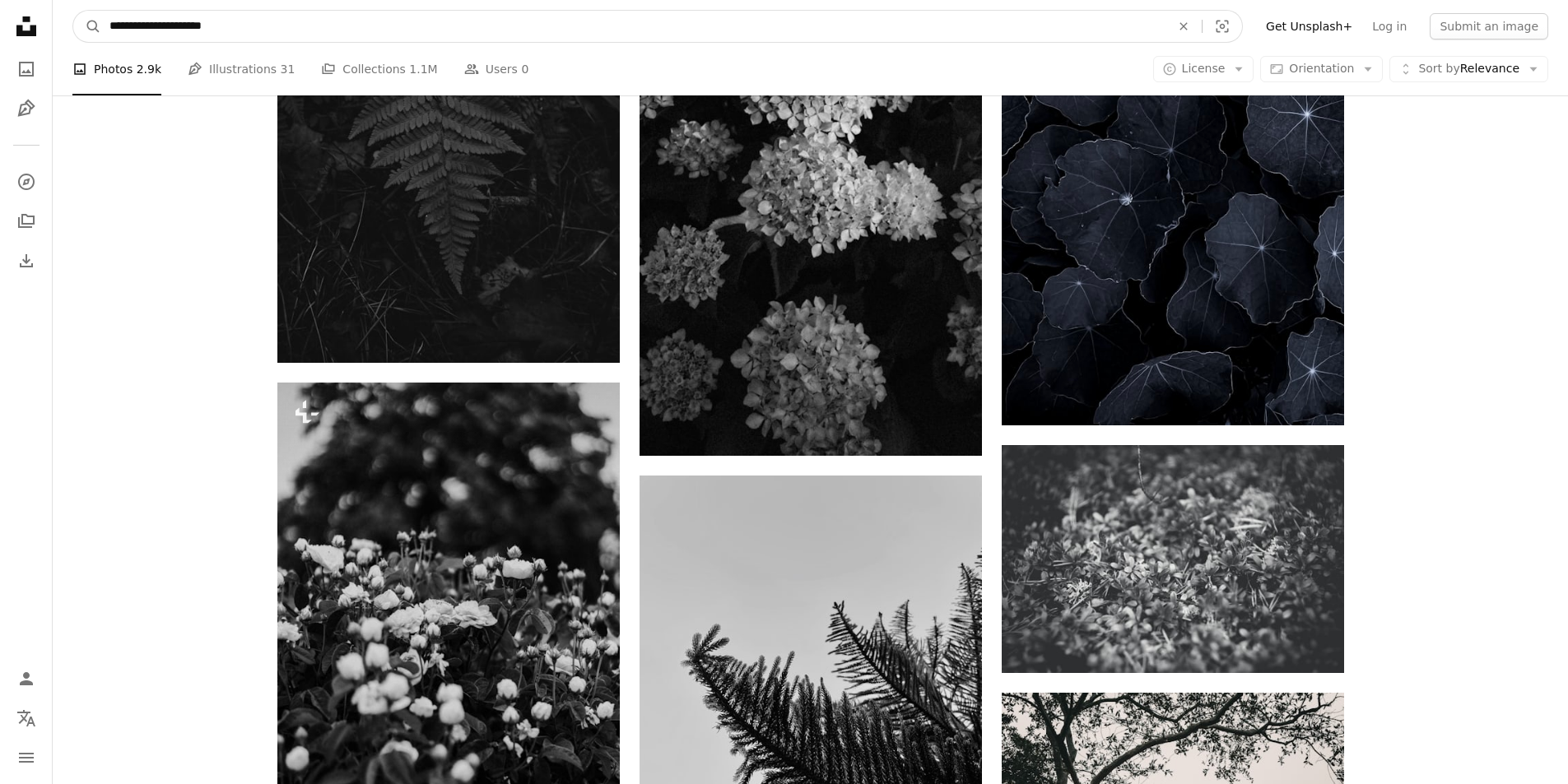
drag, startPoint x: 319, startPoint y: 18, endPoint x: 192, endPoint y: 32, distance: 127.8
click at [192, 32] on input "**********" at bounding box center [633, 26] width 1064 height 31
type input "**********"
click at [73, 11] on button "A magnifying glass" at bounding box center [87, 26] width 28 height 31
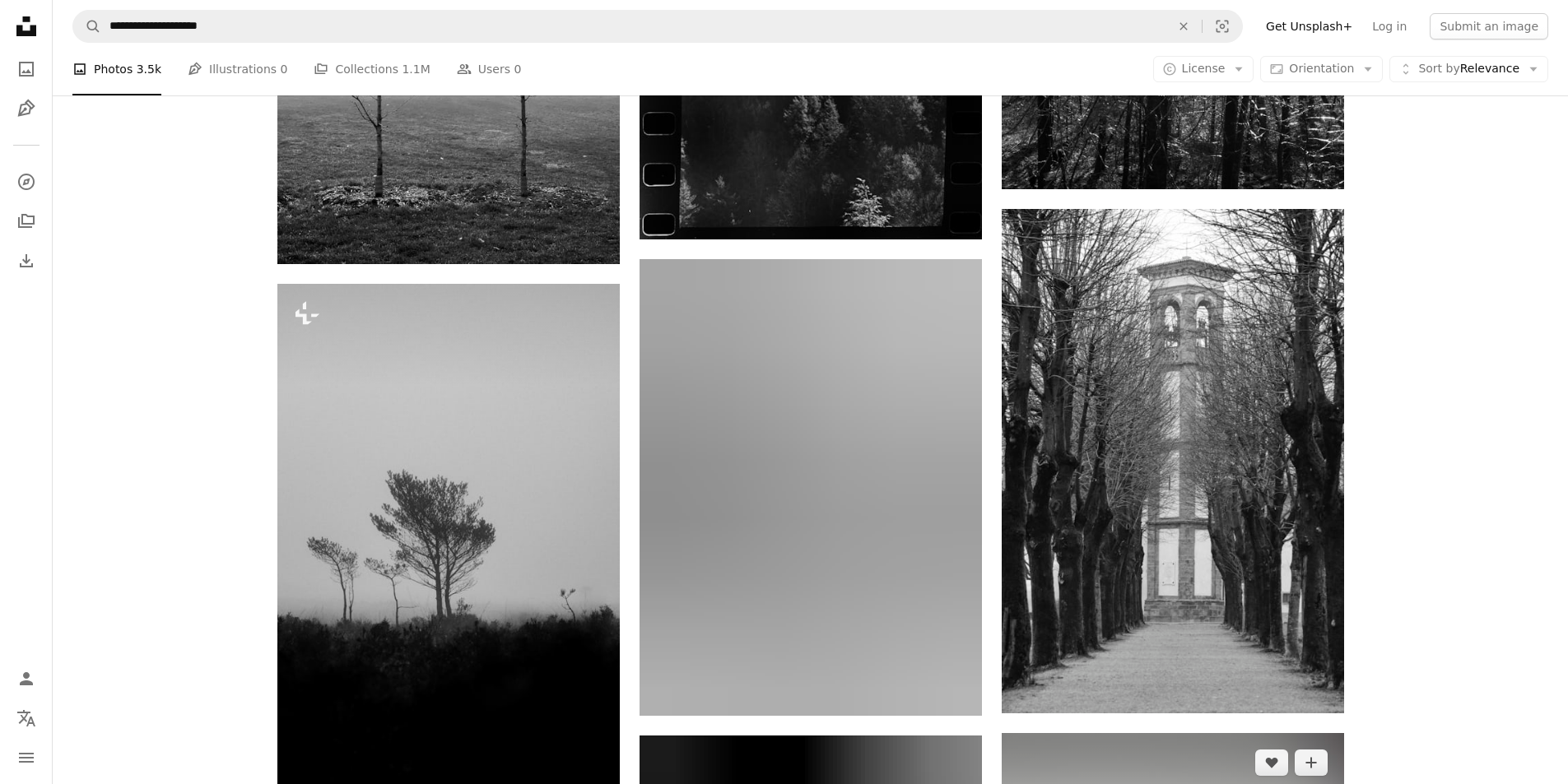
scroll to position [10774, 0]
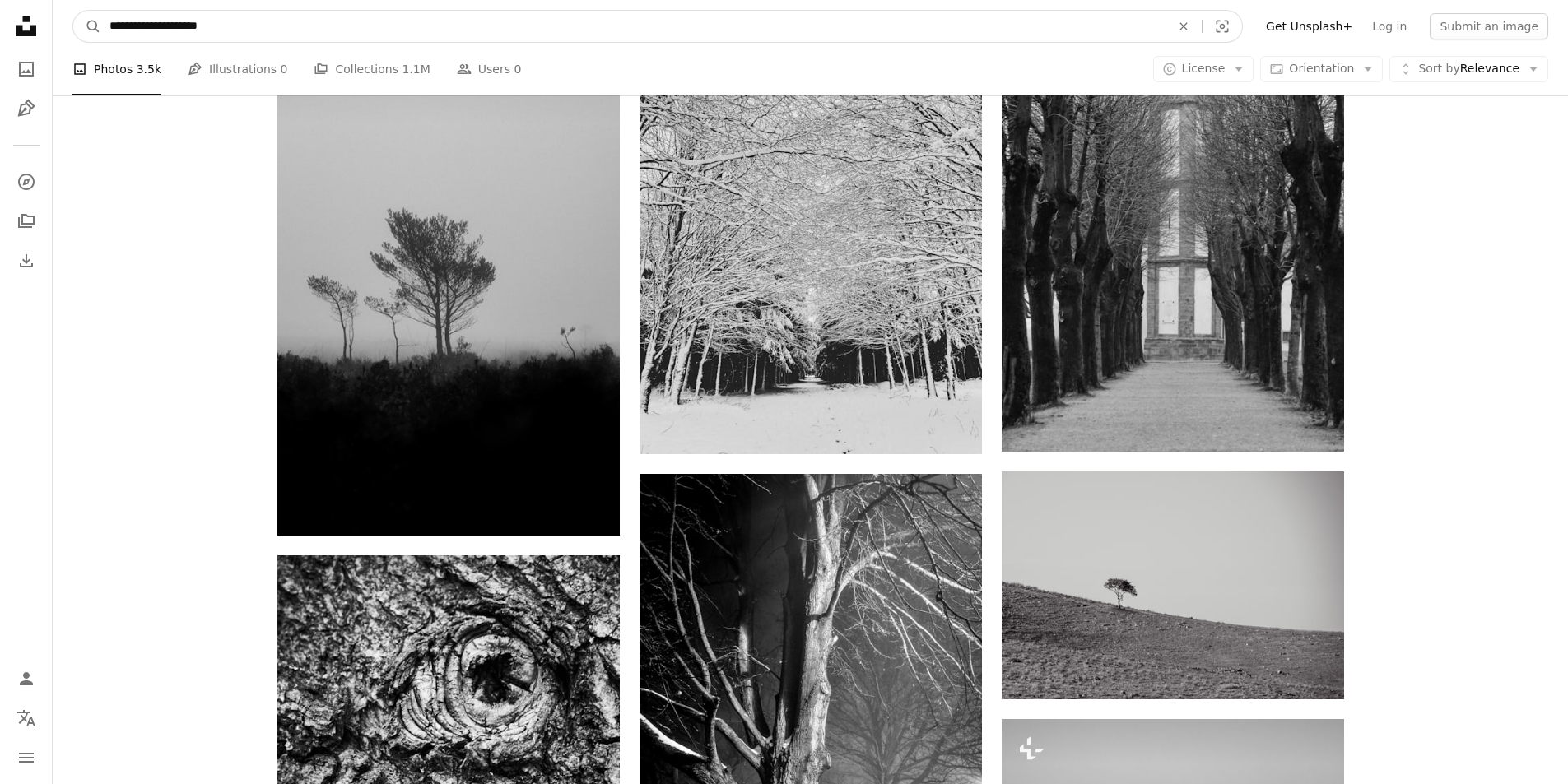
click at [351, 21] on input "**********" at bounding box center [633, 26] width 1064 height 31
type input "**********"
click button "A magnifying glass" at bounding box center [87, 26] width 28 height 31
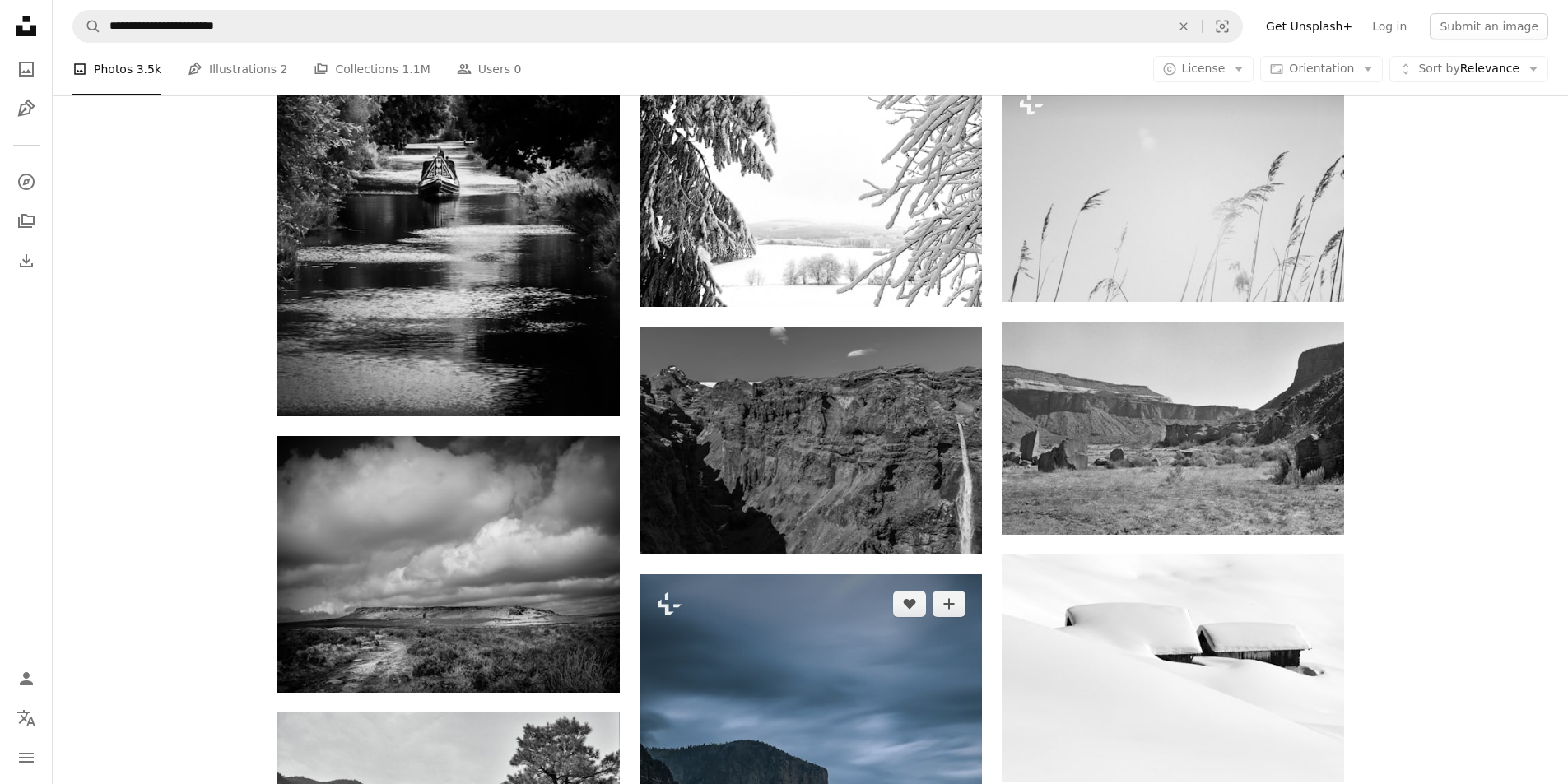
scroll to position [18999, 0]
